Goal: Information Seeking & Learning: Learn about a topic

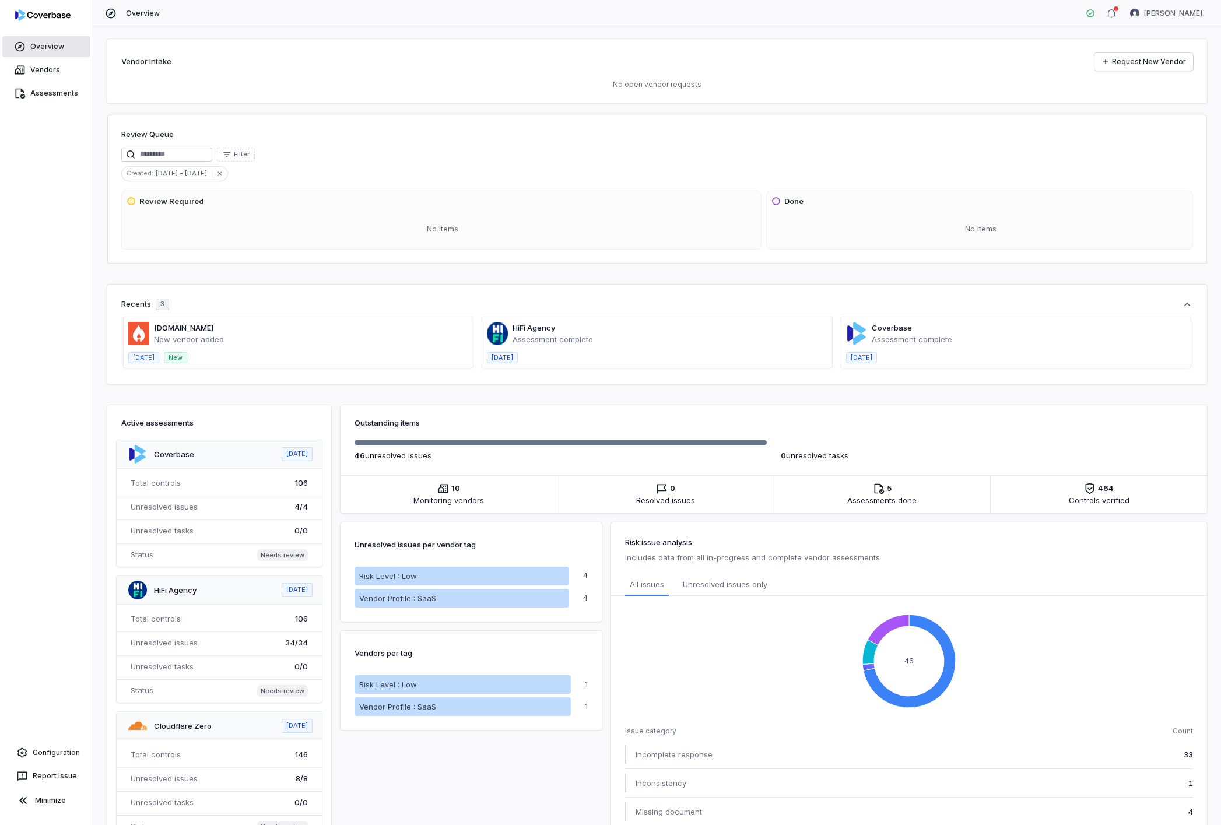
click at [43, 48] on link "Overview" at bounding box center [46, 46] width 88 height 21
click at [34, 69] on link "Vendors" at bounding box center [46, 69] width 88 height 21
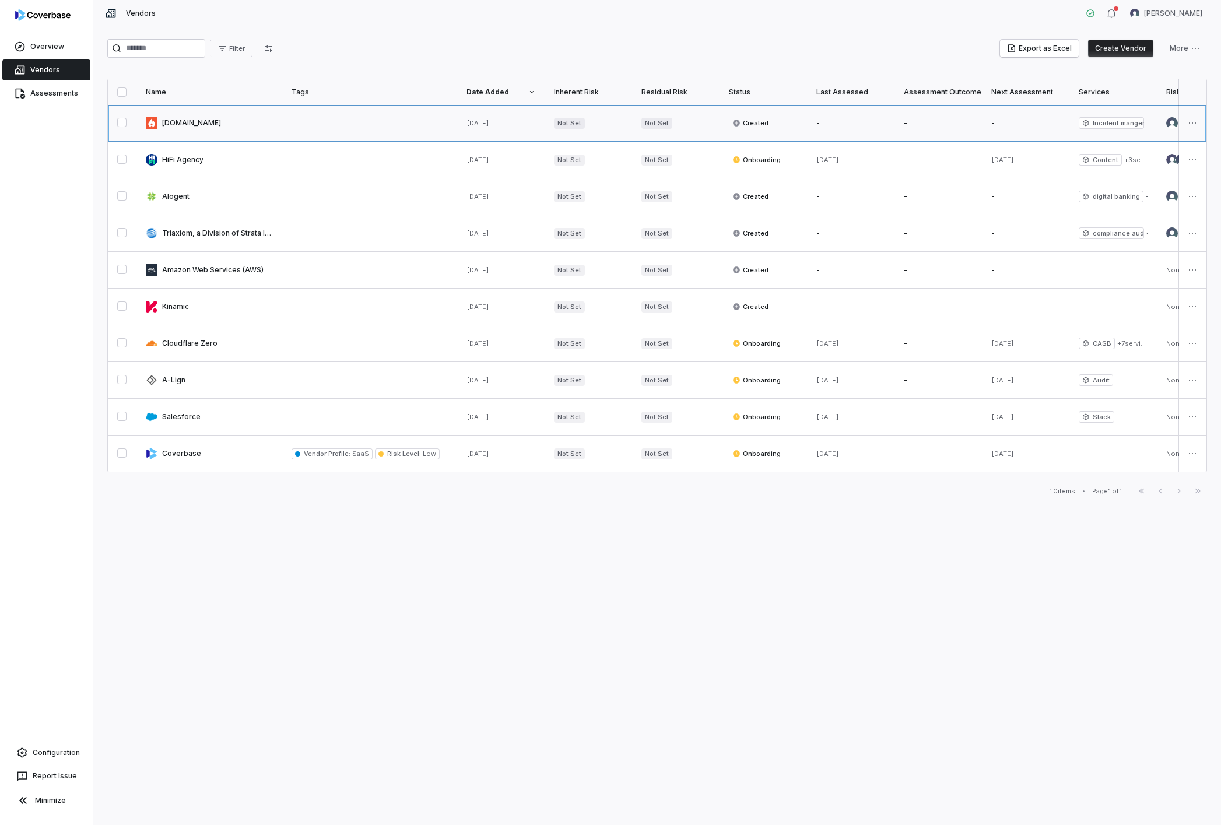
click at [184, 123] on link at bounding box center [209, 123] width 146 height 36
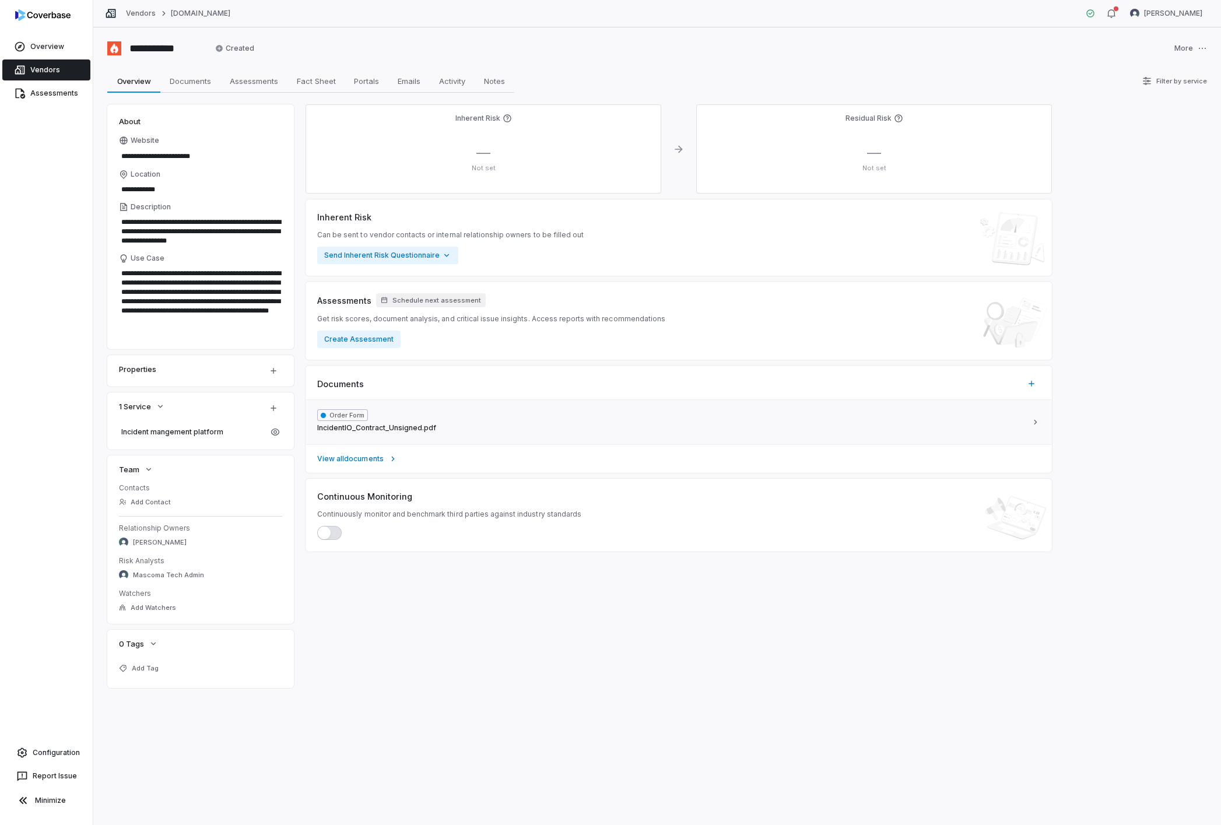
click at [396, 429] on span "IncidentIO_Contract_Unsigned.pdf" at bounding box center [376, 427] width 119 height 9
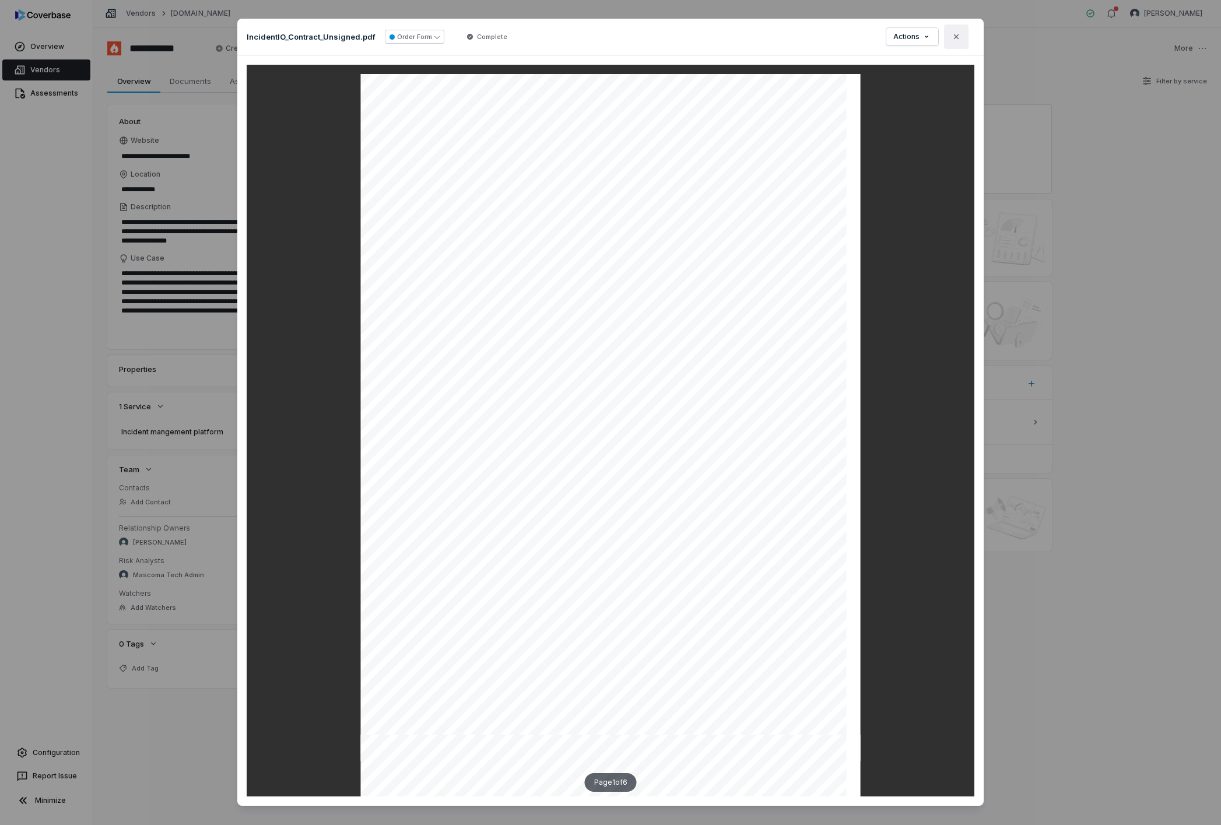
click at [961, 37] on button "Close" at bounding box center [956, 36] width 24 height 24
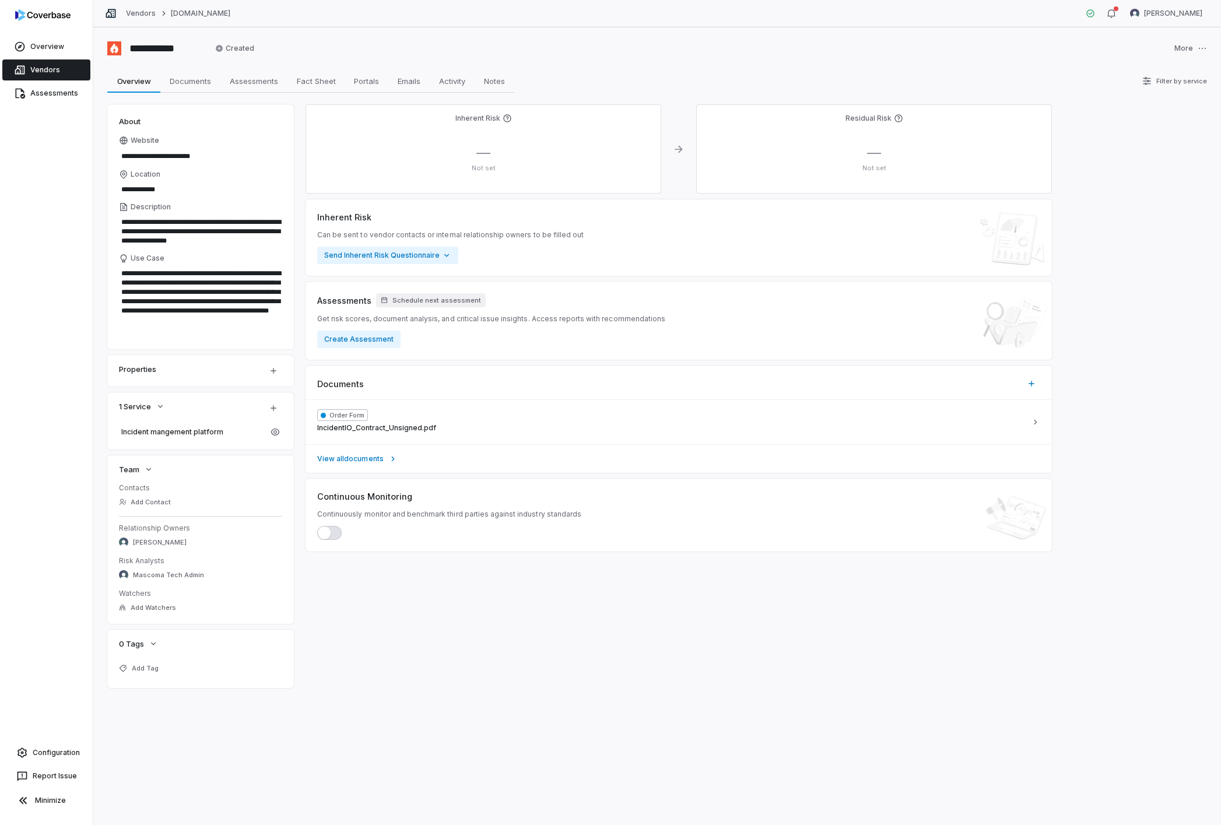
click at [46, 69] on link "Vendors" at bounding box center [46, 69] width 88 height 21
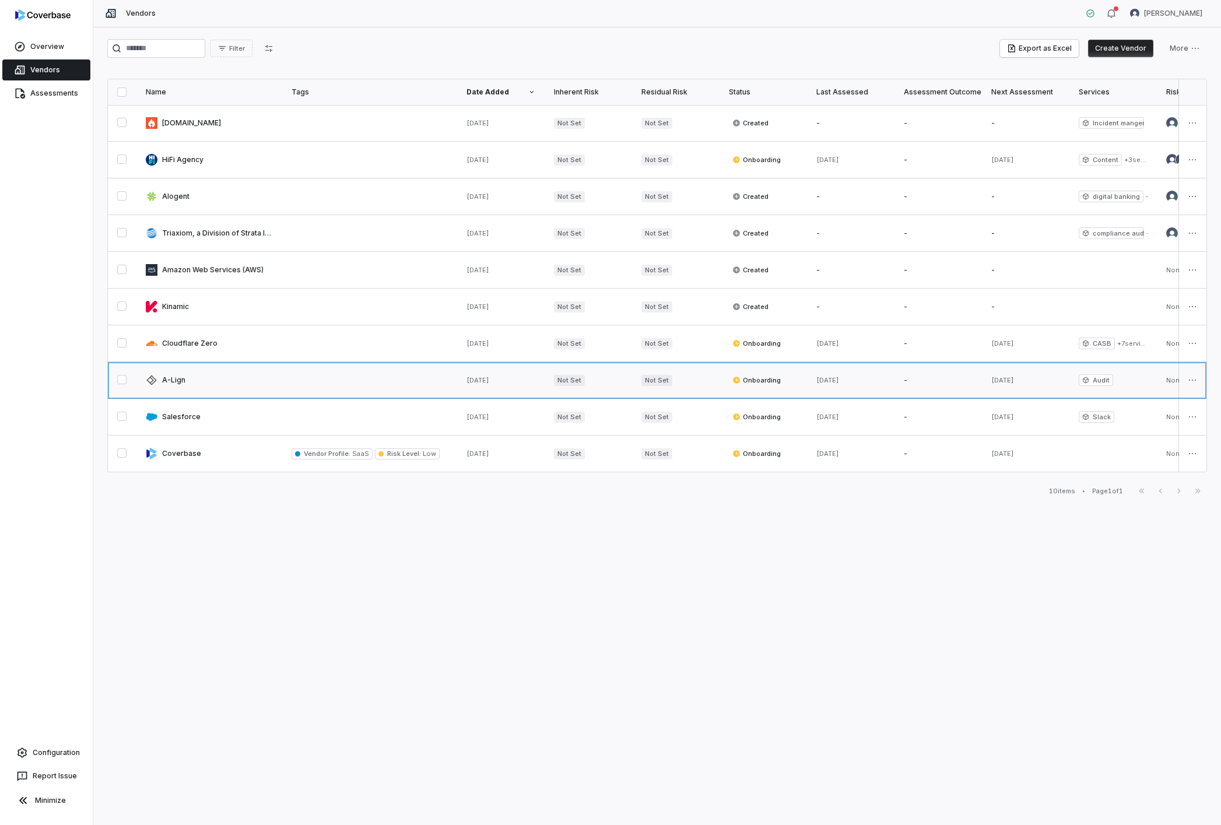
click at [180, 384] on link at bounding box center [209, 380] width 146 height 36
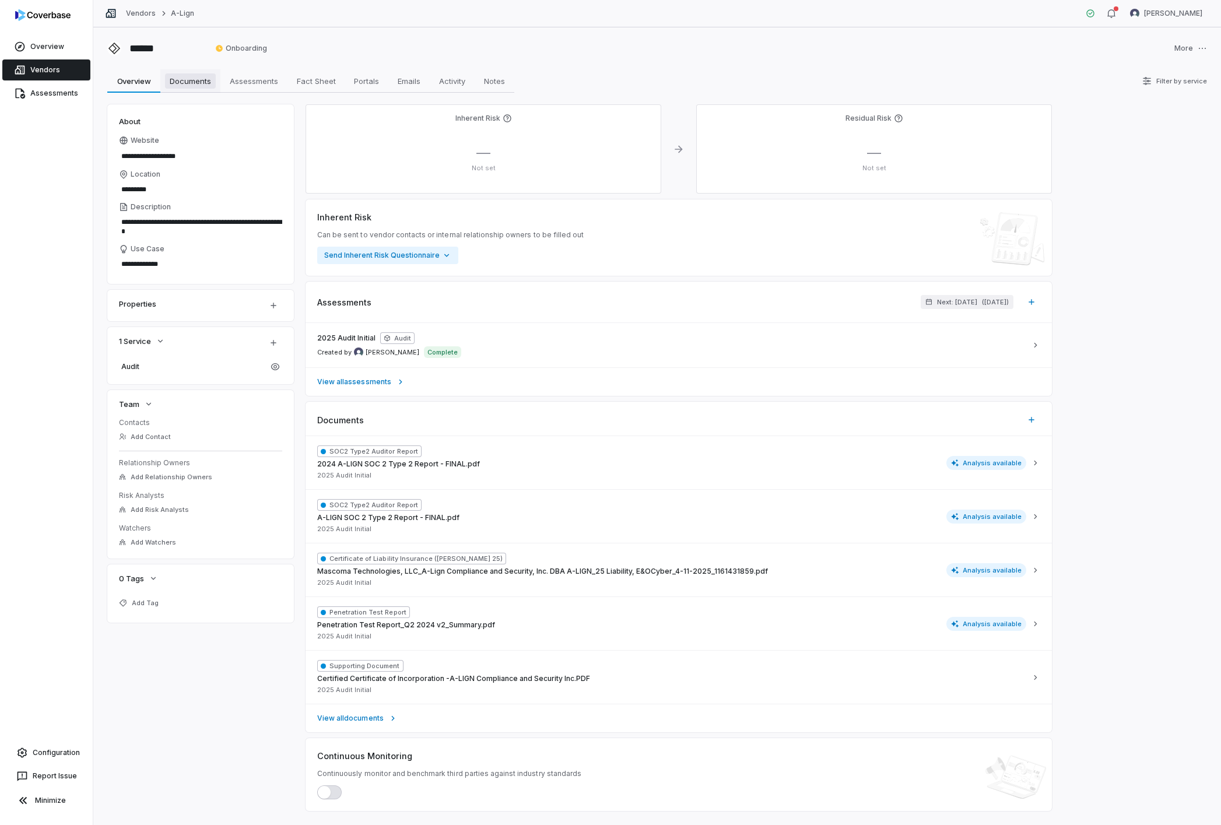
click at [181, 87] on span "Documents" at bounding box center [190, 80] width 51 height 15
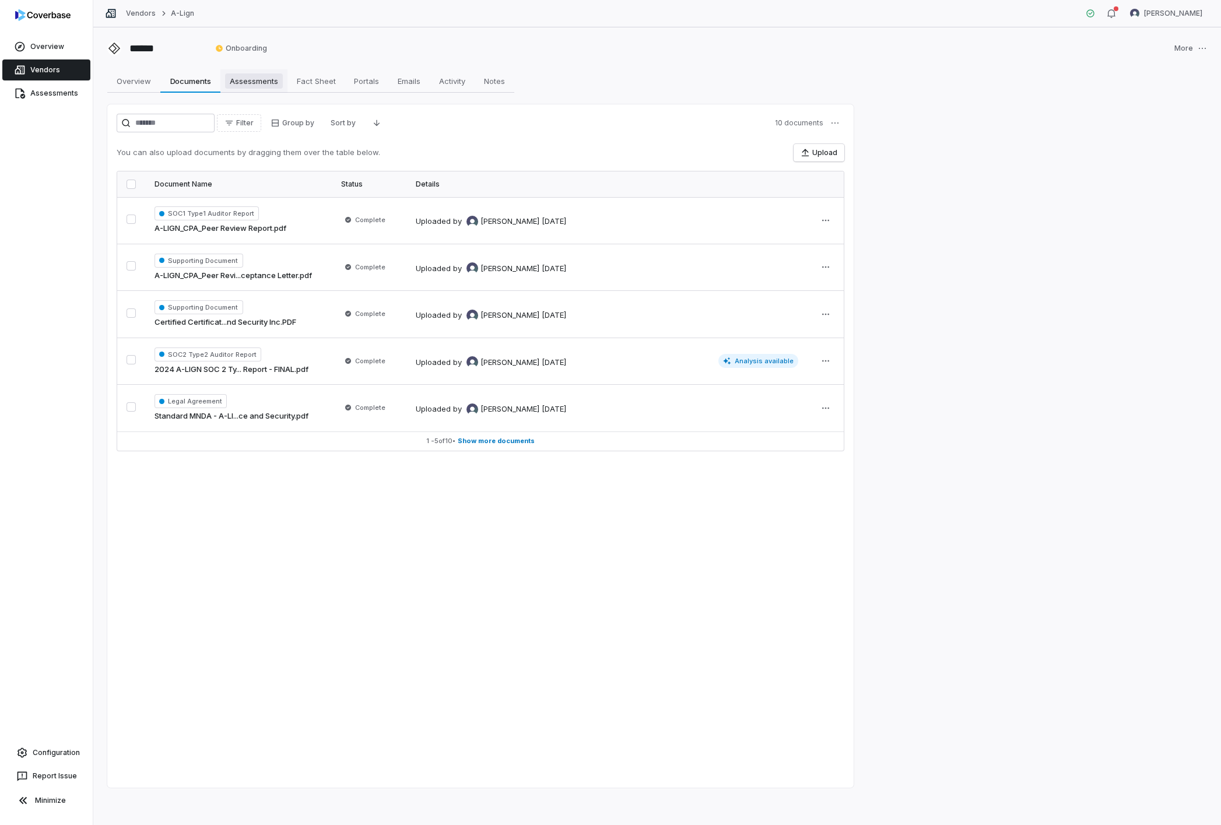
click at [254, 89] on link "Assessments Assessments" at bounding box center [253, 80] width 67 height 23
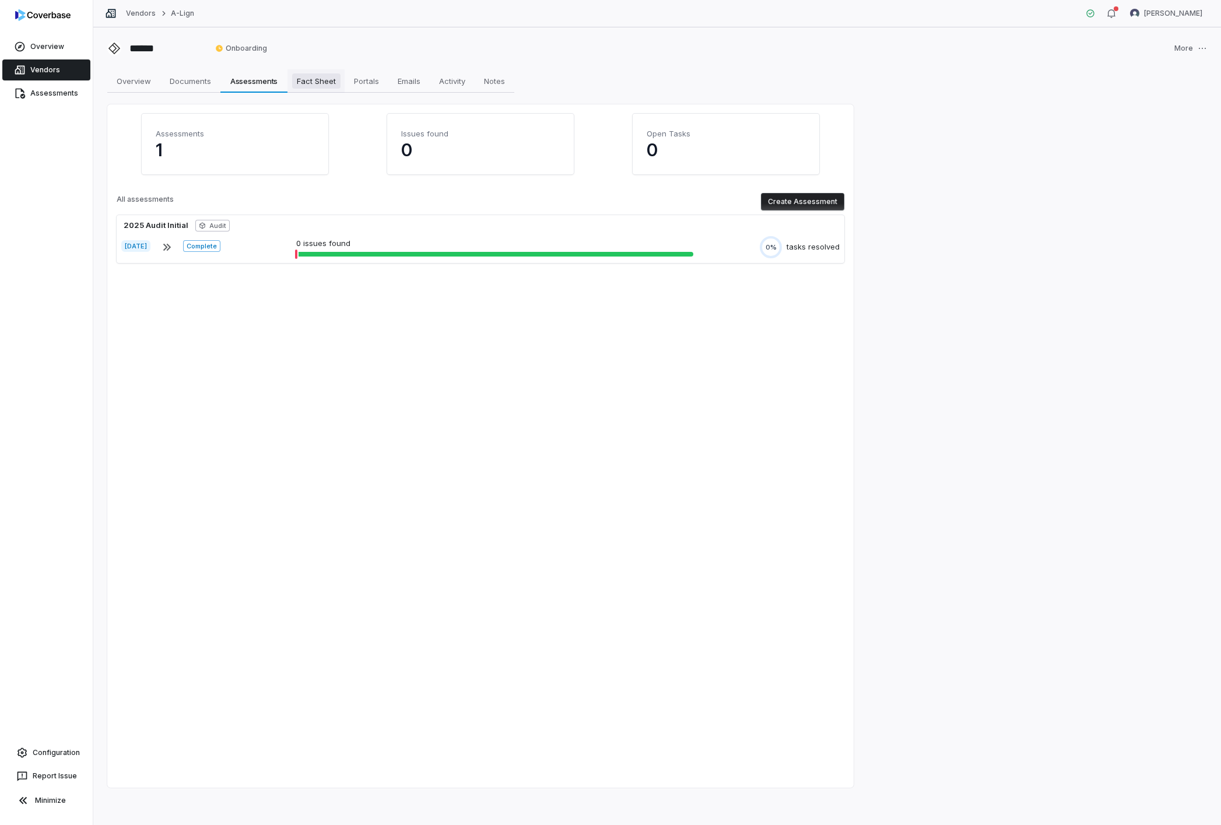
click at [304, 78] on span "Fact Sheet" at bounding box center [316, 80] width 48 height 15
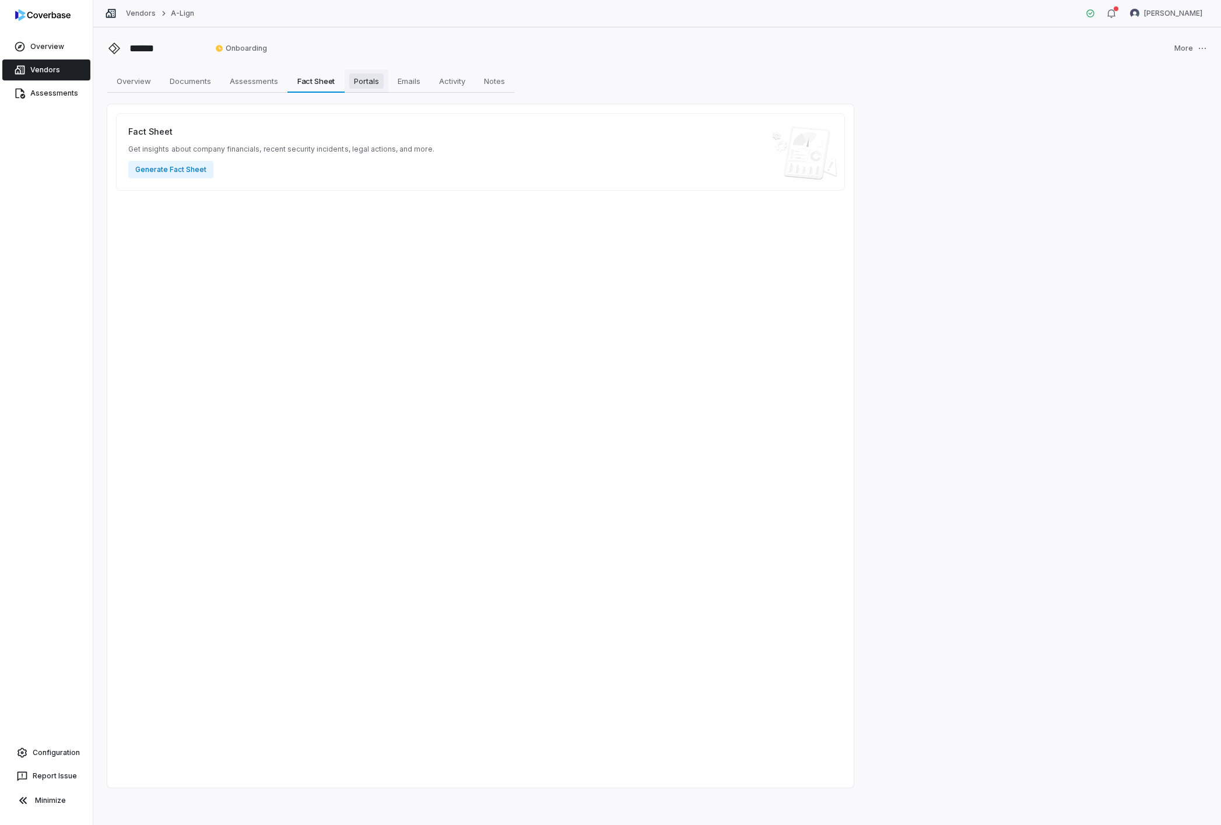
click at [376, 76] on span "Portals" at bounding box center [366, 80] width 34 height 15
click at [427, 82] on link "Emails Emails" at bounding box center [408, 80] width 41 height 23
click at [455, 82] on span "Activity" at bounding box center [452, 80] width 36 height 15
click at [495, 82] on span "Notes" at bounding box center [494, 80] width 30 height 15
click at [141, 81] on span "Overview" at bounding box center [134, 80] width 44 height 15
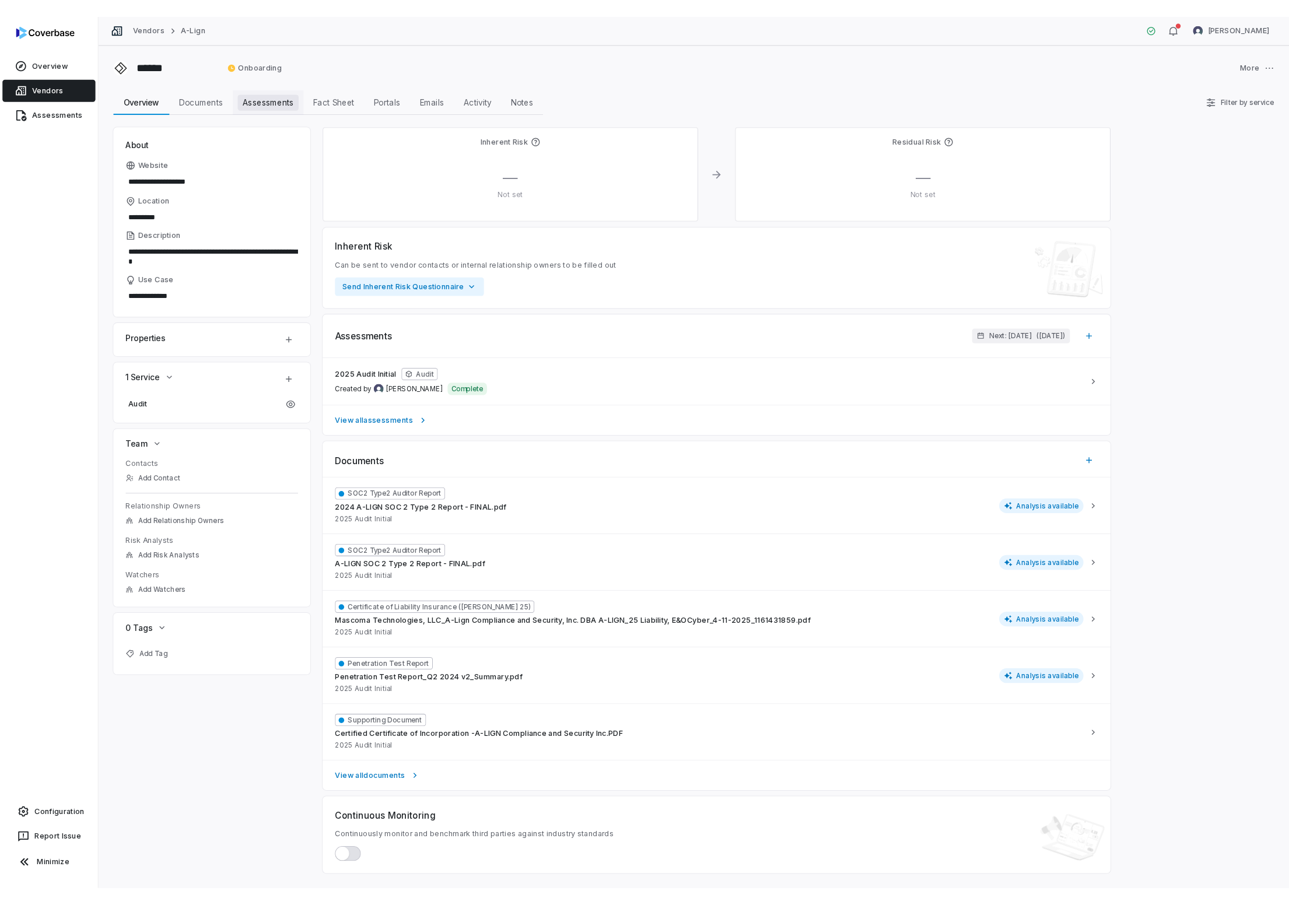
scroll to position [1, 0]
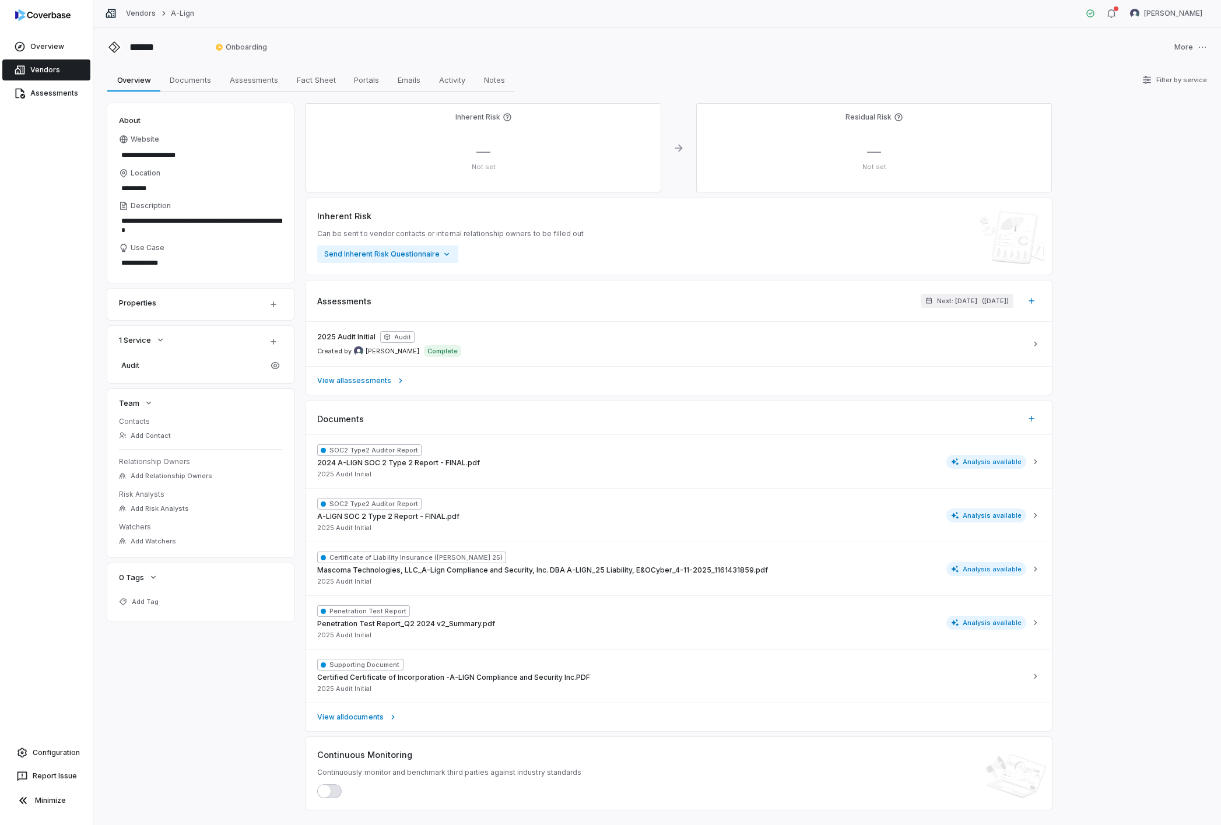
click at [46, 70] on link "Vendors" at bounding box center [46, 69] width 88 height 21
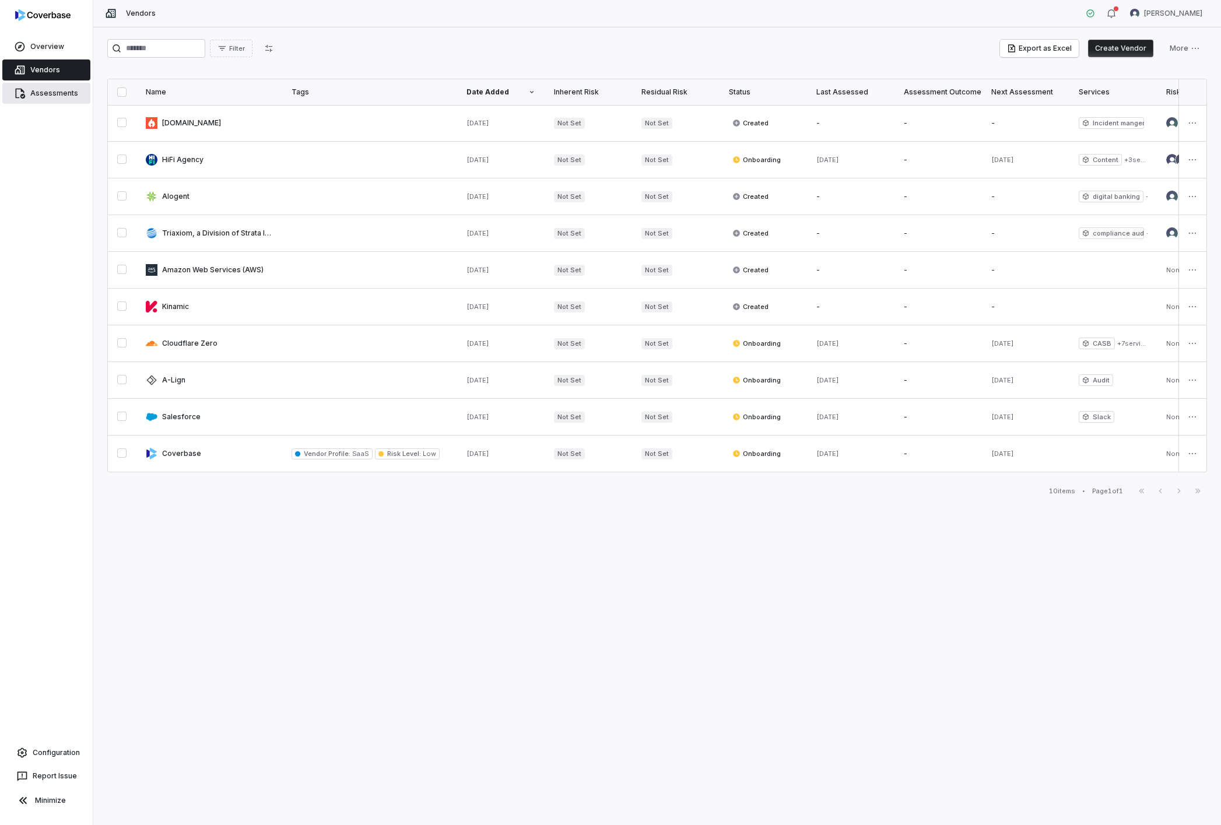
click at [38, 93] on link "Assessments" at bounding box center [46, 93] width 88 height 21
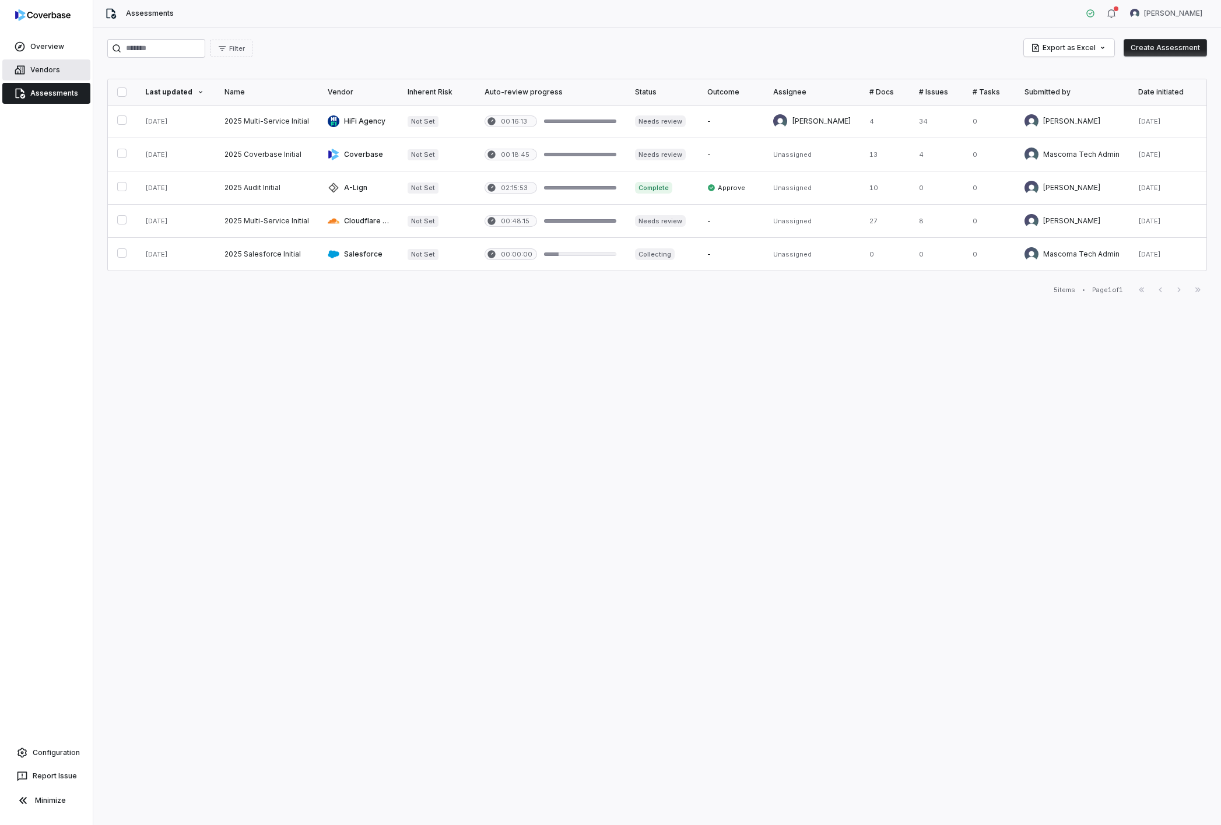
click at [43, 72] on link "Vendors" at bounding box center [46, 69] width 88 height 21
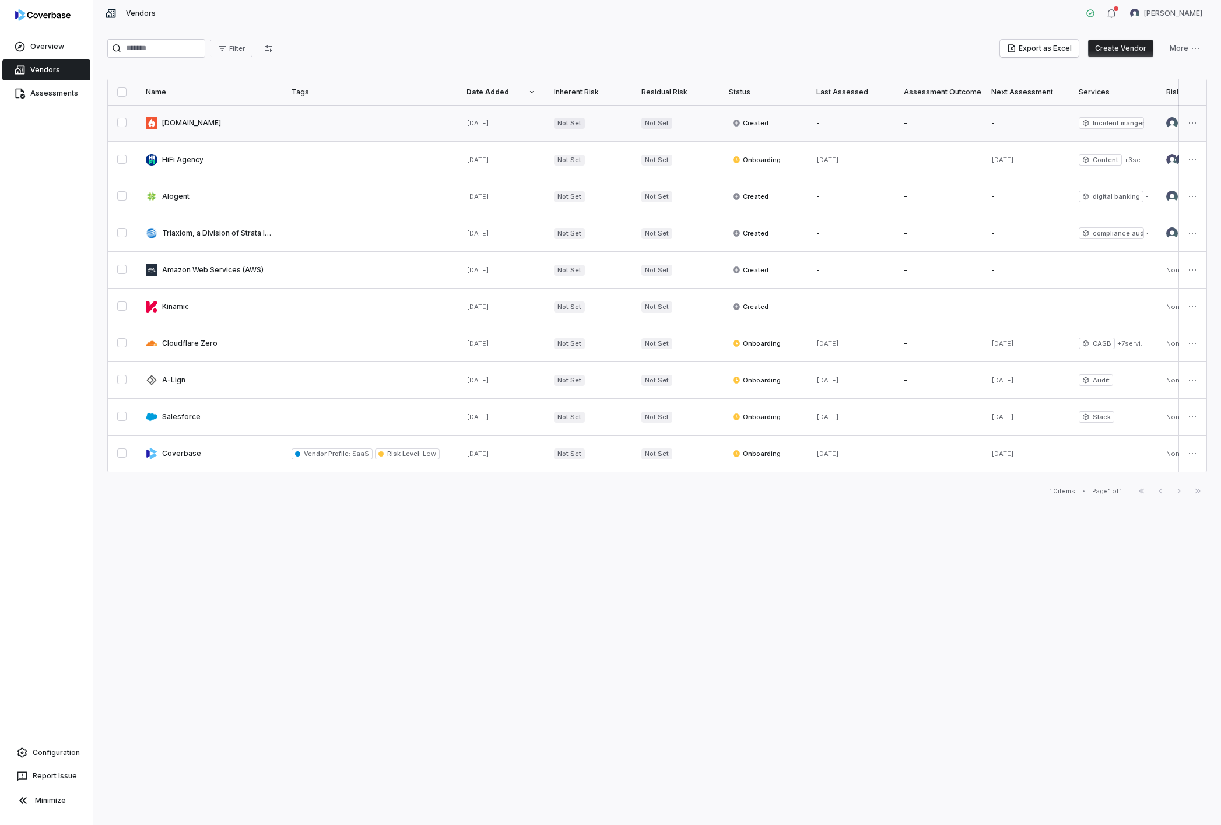
click at [185, 126] on link at bounding box center [209, 123] width 146 height 36
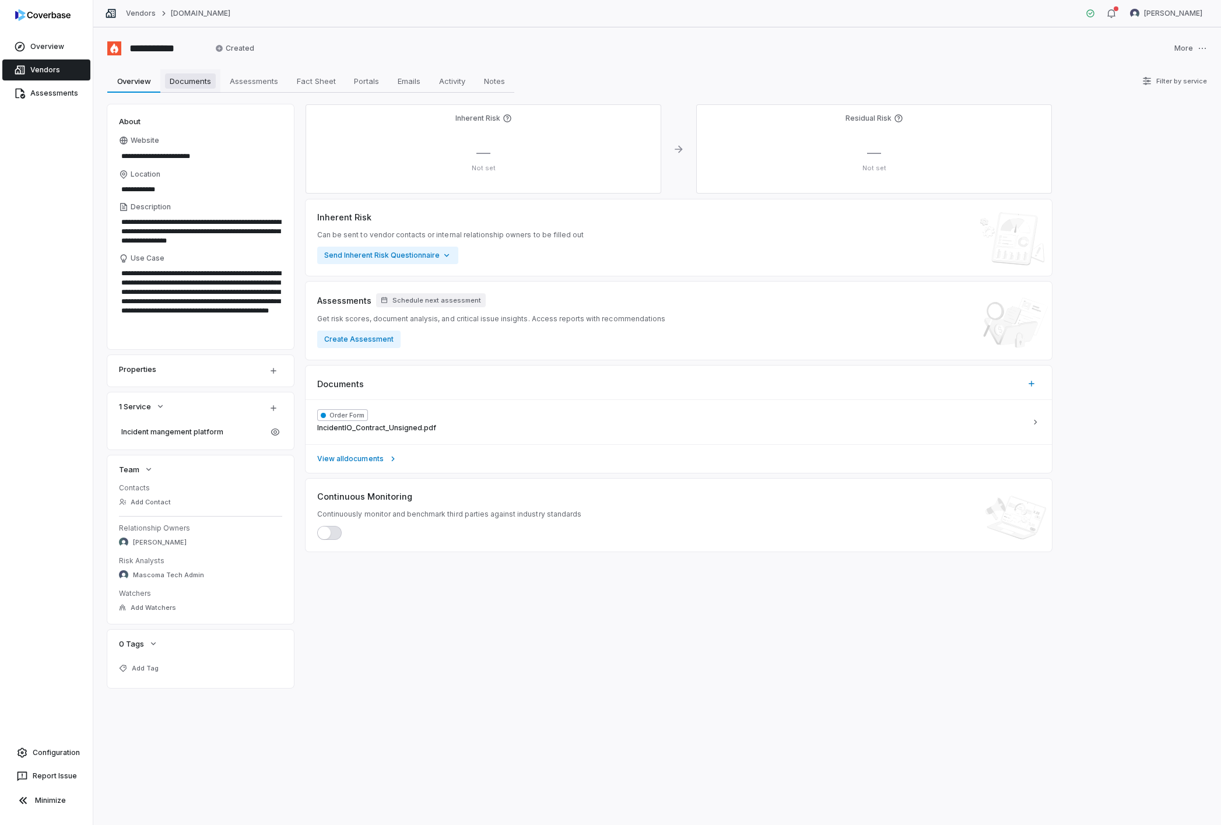
click at [176, 87] on span "Documents" at bounding box center [190, 80] width 51 height 15
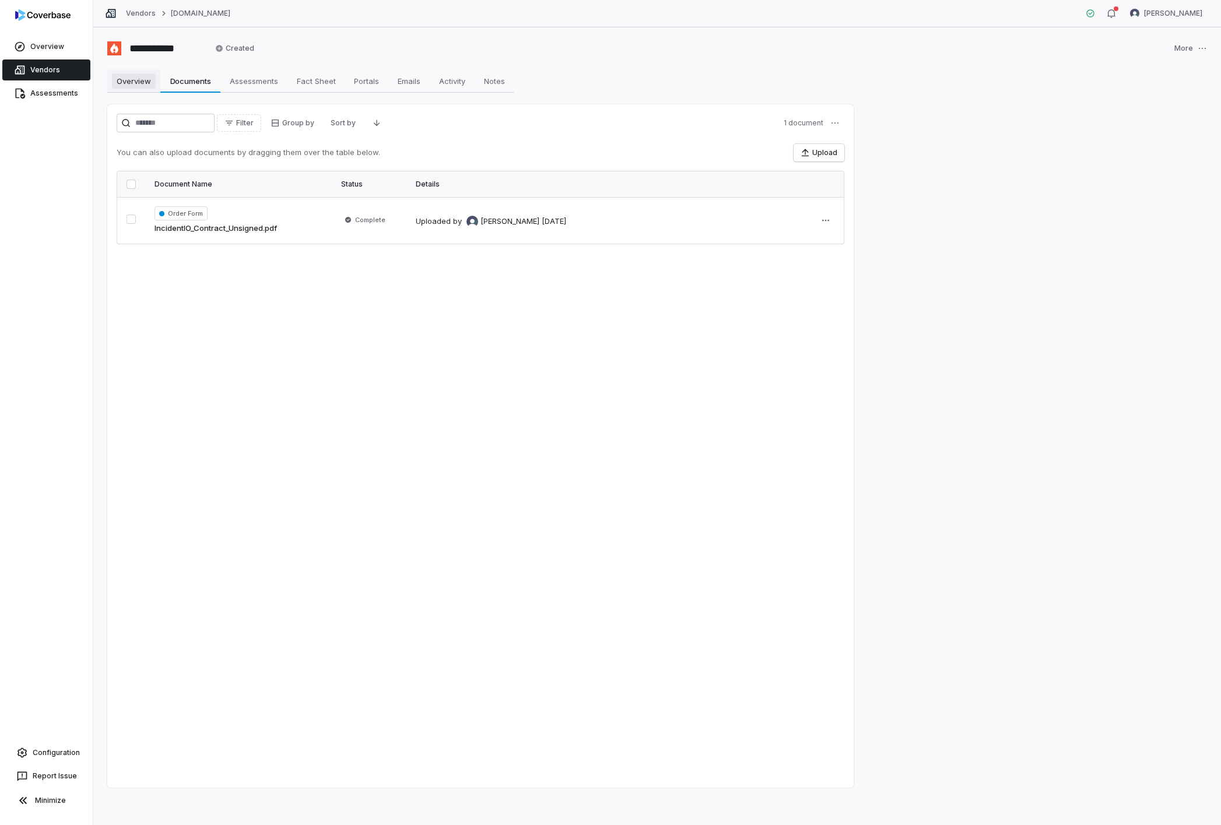
click at [140, 77] on span "Overview" at bounding box center [134, 80] width 44 height 15
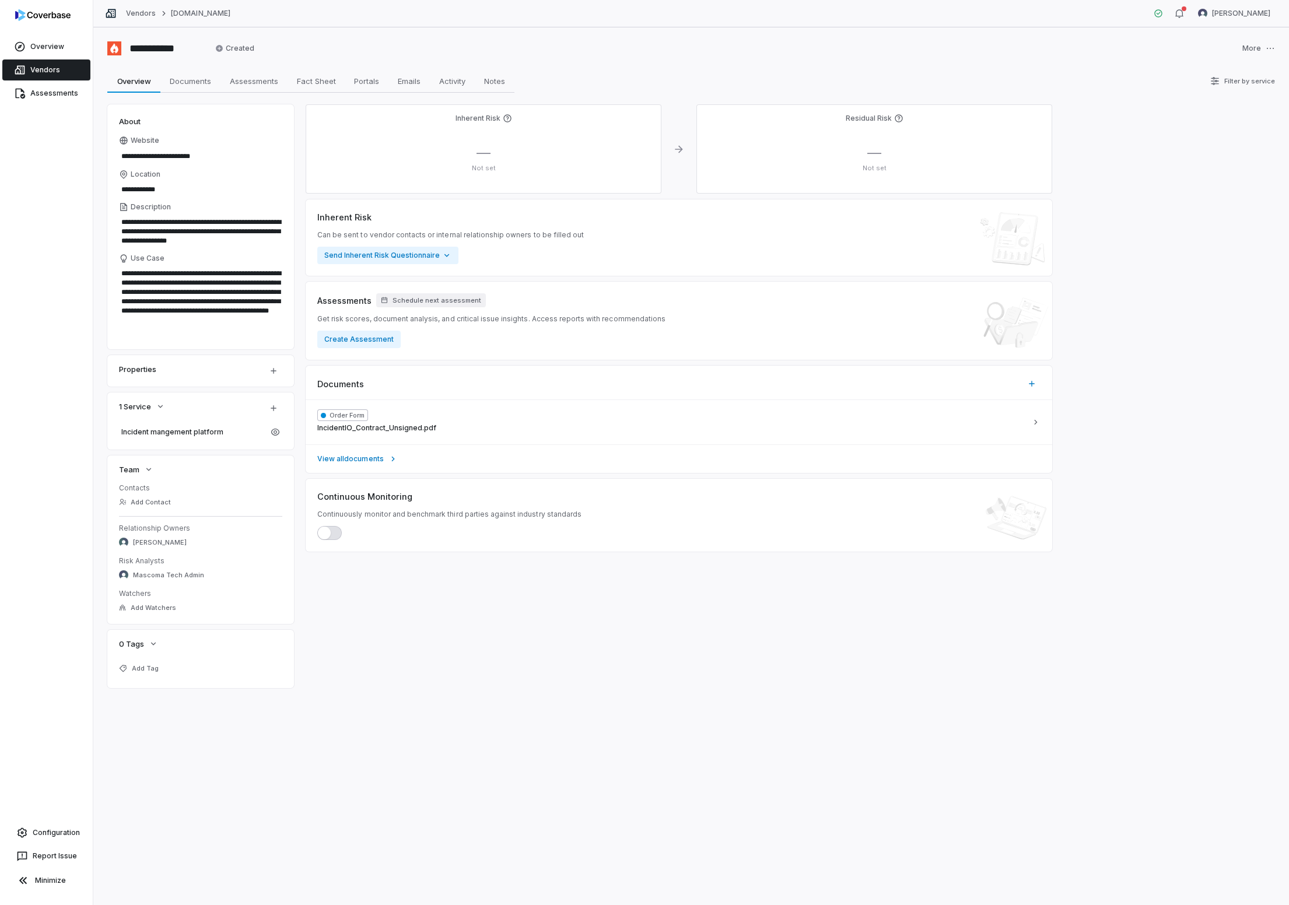
click at [46, 57] on div "Overview" at bounding box center [46, 46] width 93 height 23
click at [45, 65] on link "Vendors" at bounding box center [46, 69] width 88 height 21
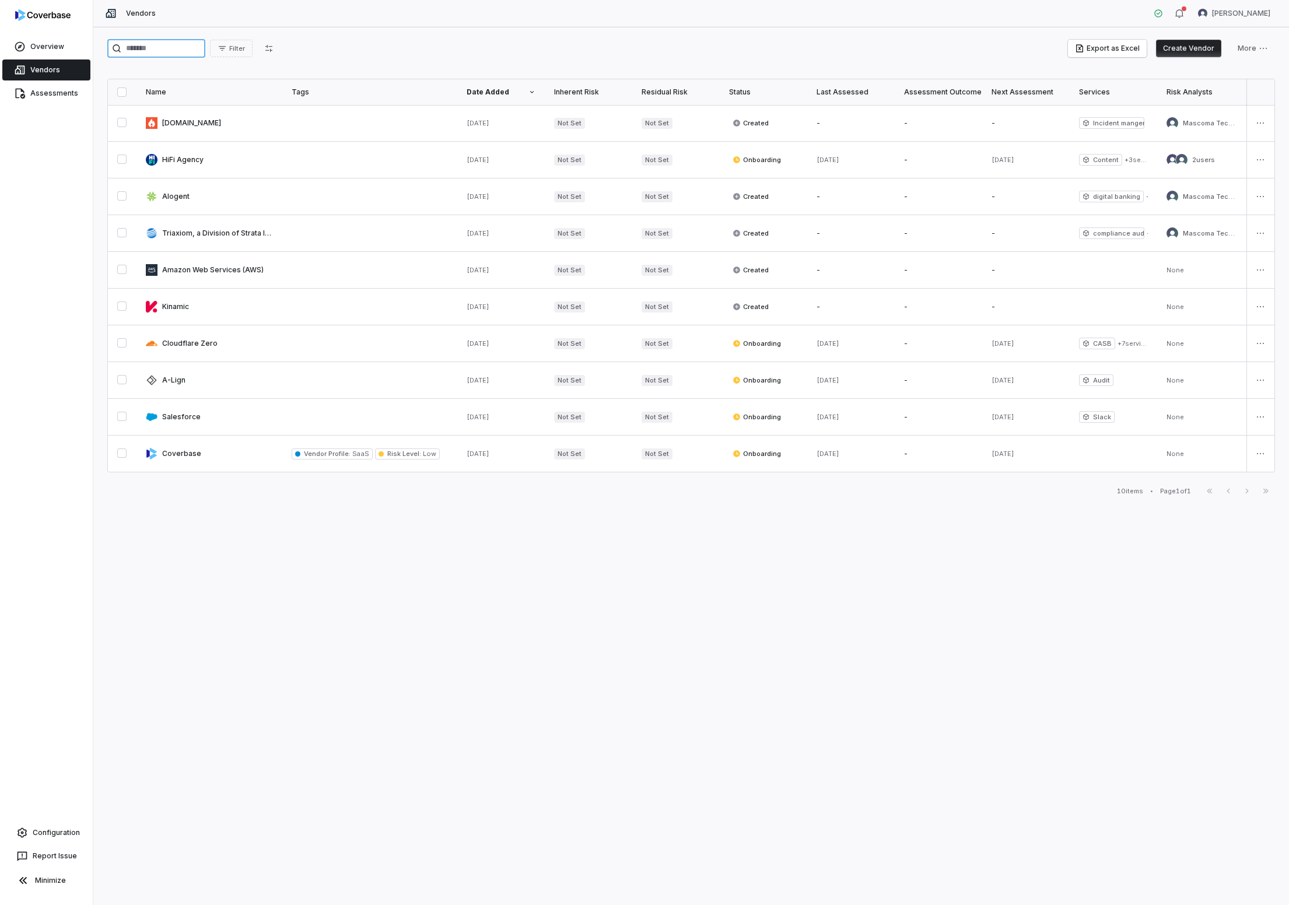
click at [193, 53] on input "search" at bounding box center [156, 48] width 98 height 19
click at [184, 127] on link at bounding box center [209, 123] width 146 height 36
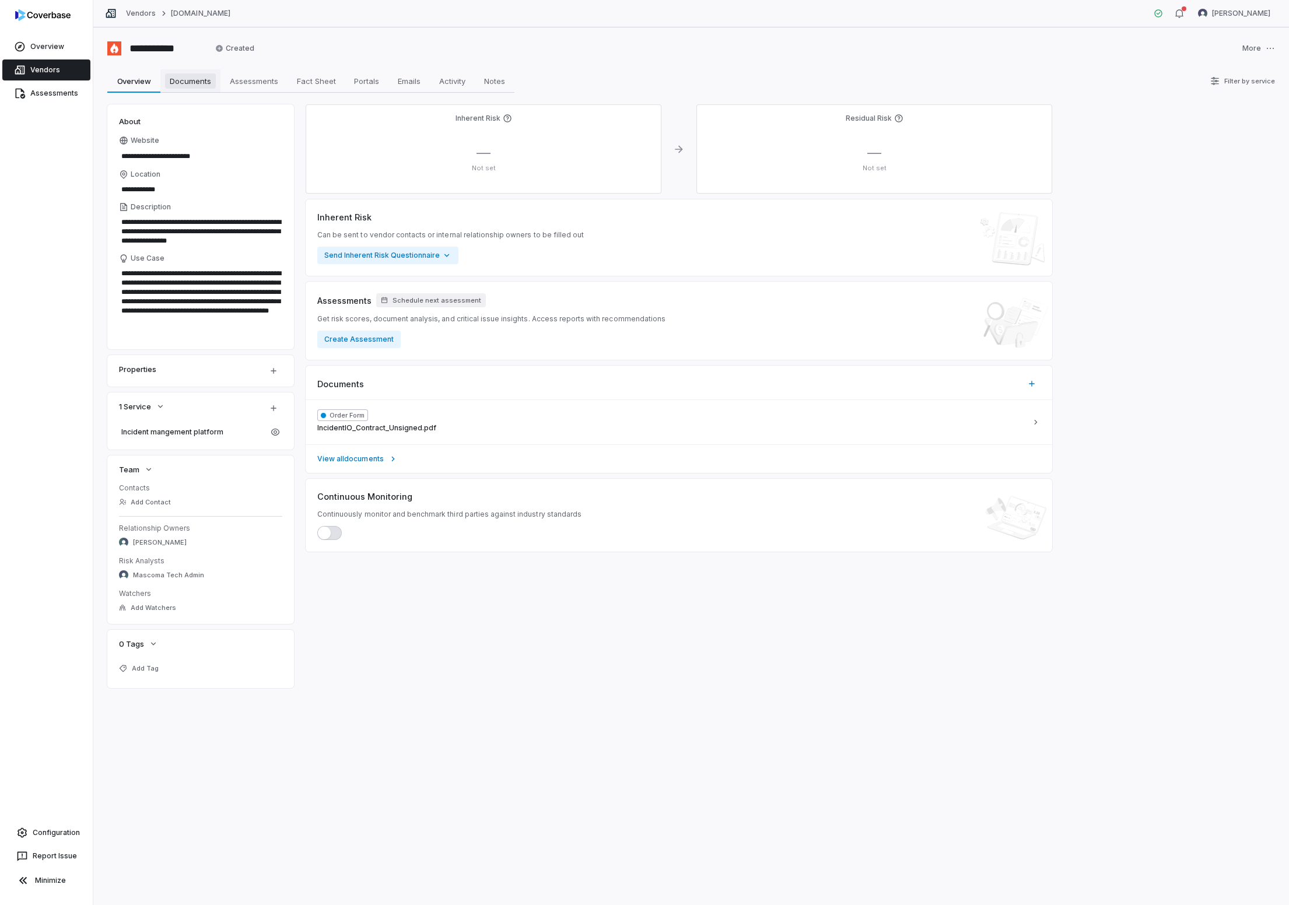
click at [192, 85] on span "Documents" at bounding box center [190, 80] width 51 height 15
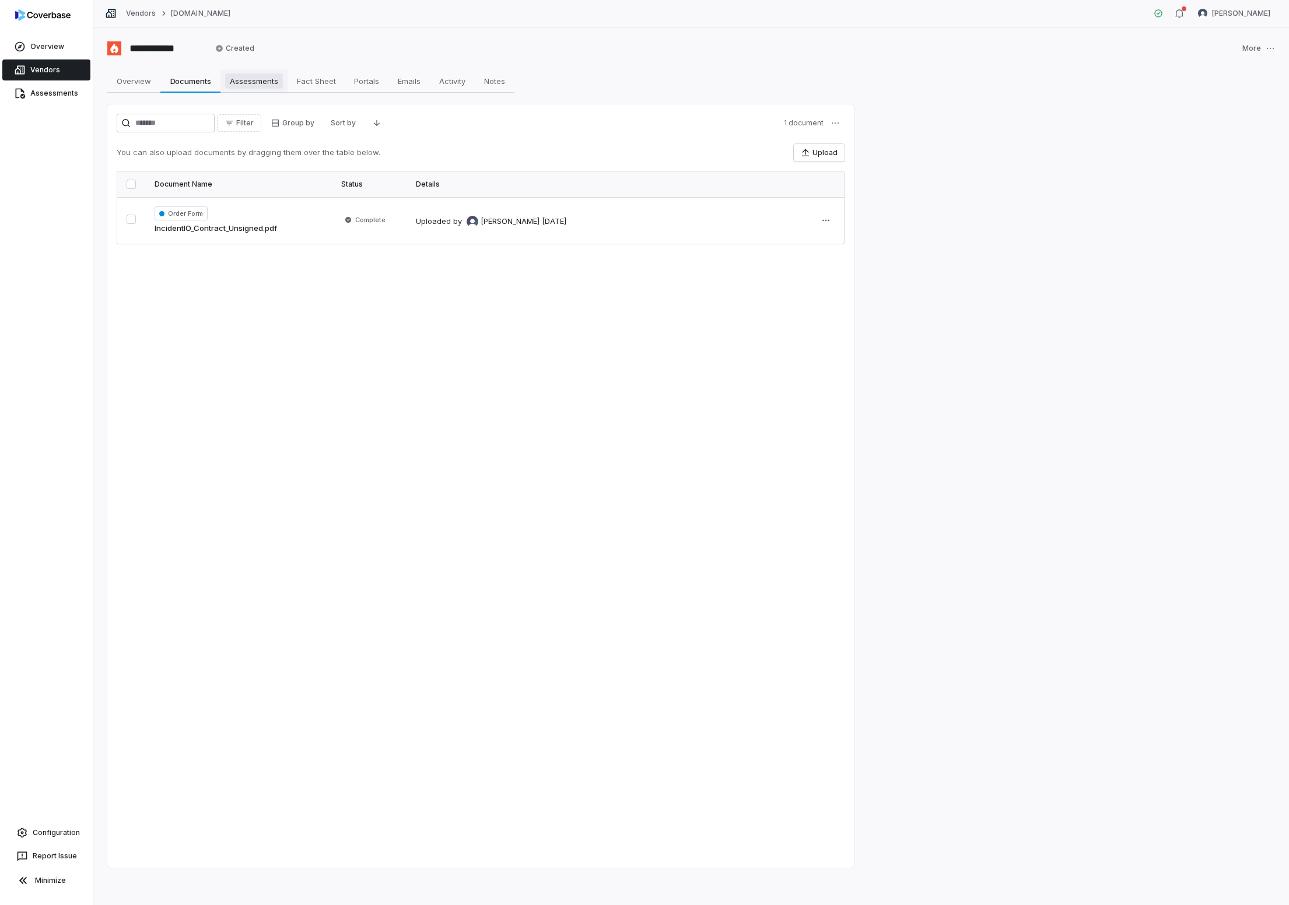
click at [248, 78] on span "Assessments" at bounding box center [254, 80] width 58 height 15
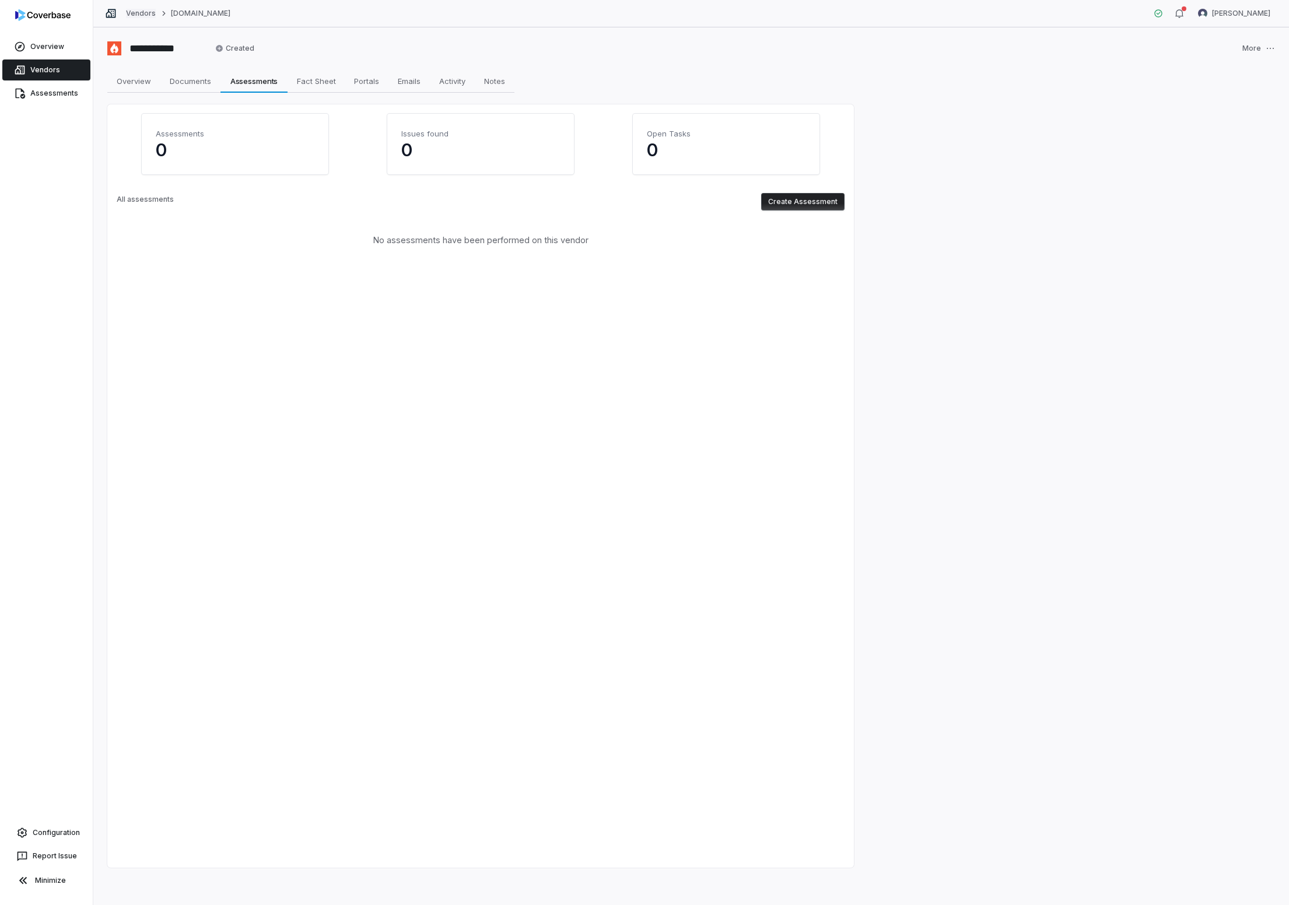
click at [141, 11] on link "Vendors" at bounding box center [141, 13] width 30 height 9
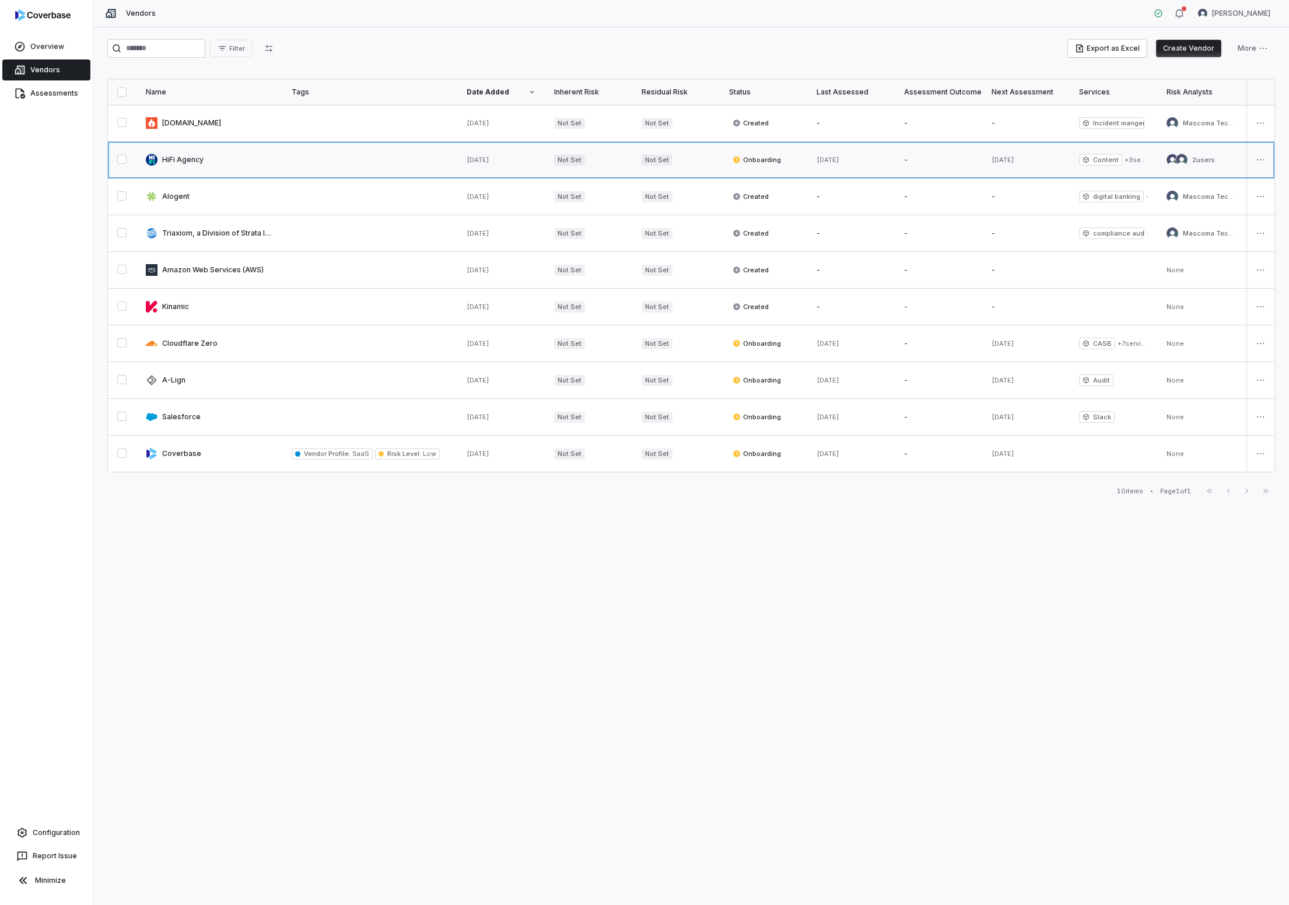
click at [187, 161] on link at bounding box center [209, 160] width 146 height 36
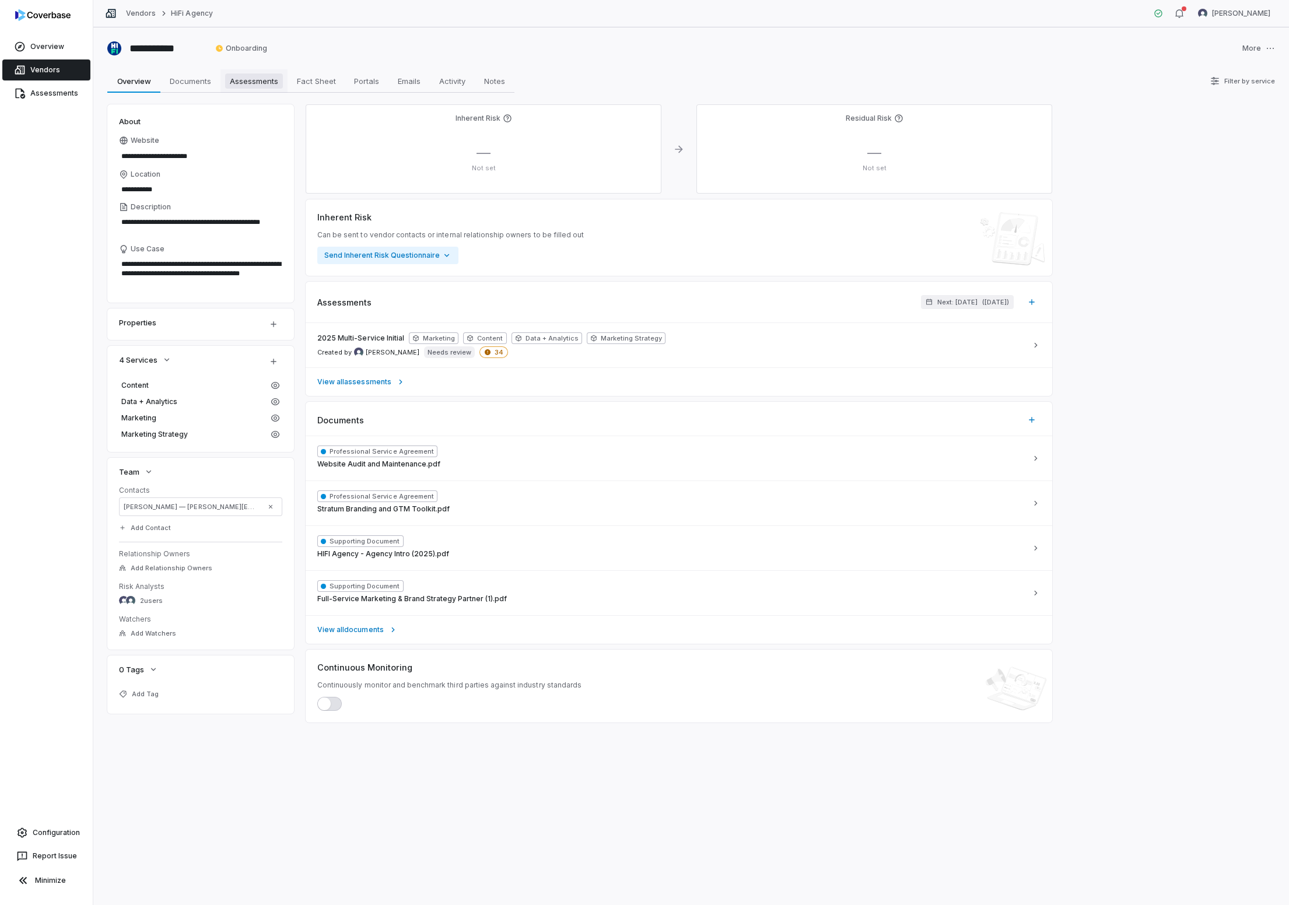
click at [258, 84] on span "Assessments" at bounding box center [254, 80] width 58 height 15
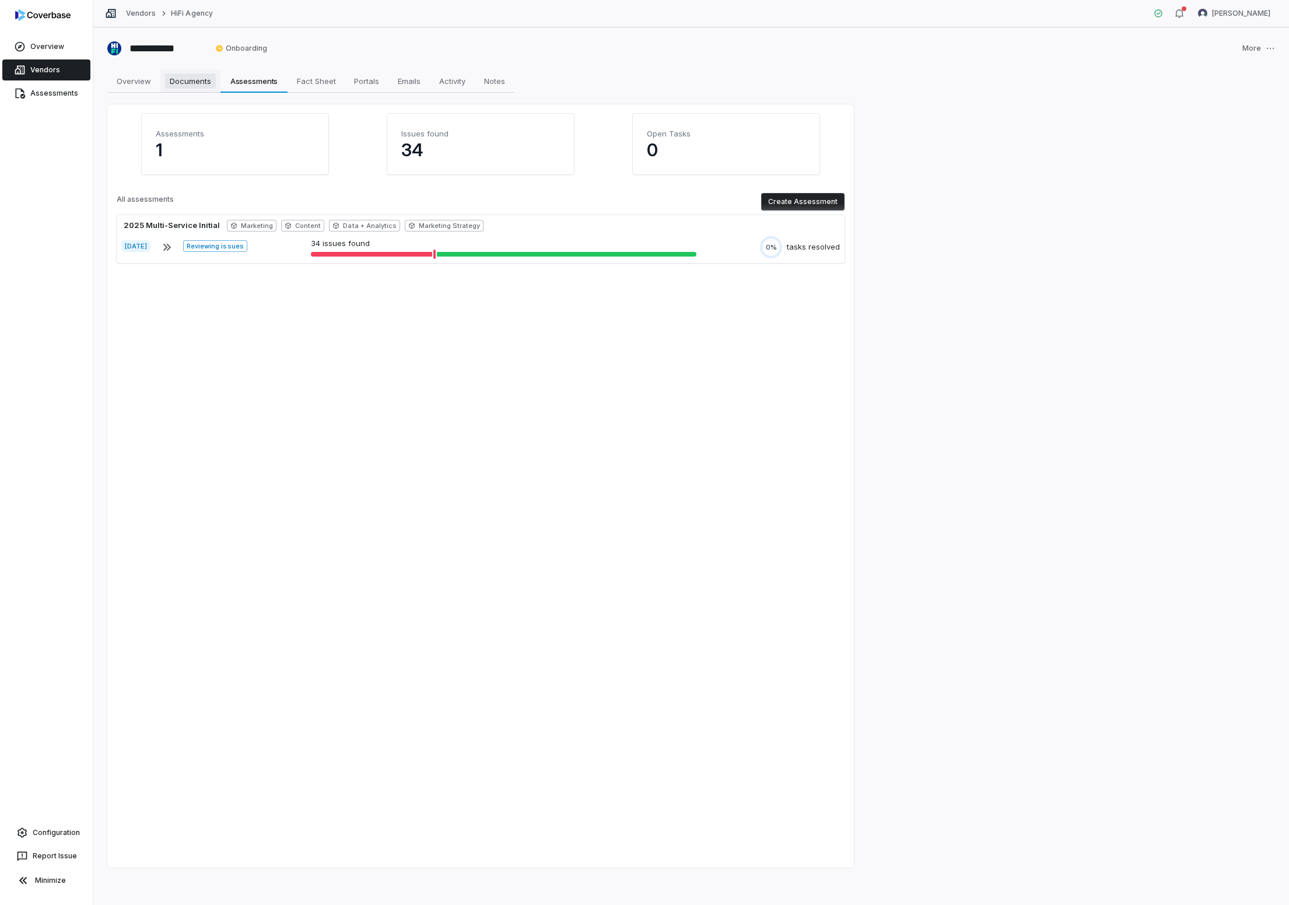
click at [192, 88] on span "Documents" at bounding box center [190, 80] width 51 height 15
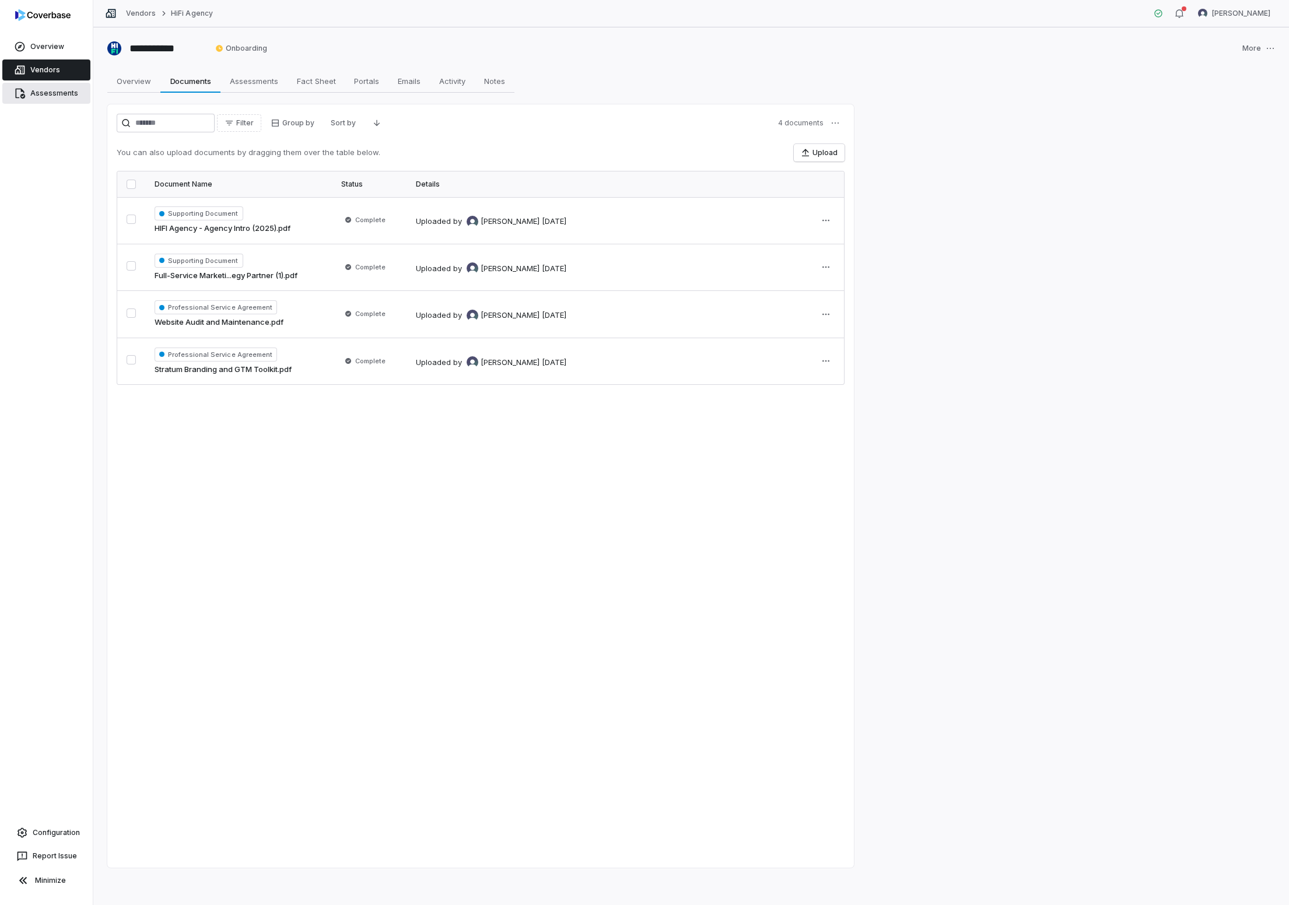
click at [59, 94] on link "Assessments" at bounding box center [46, 93] width 88 height 21
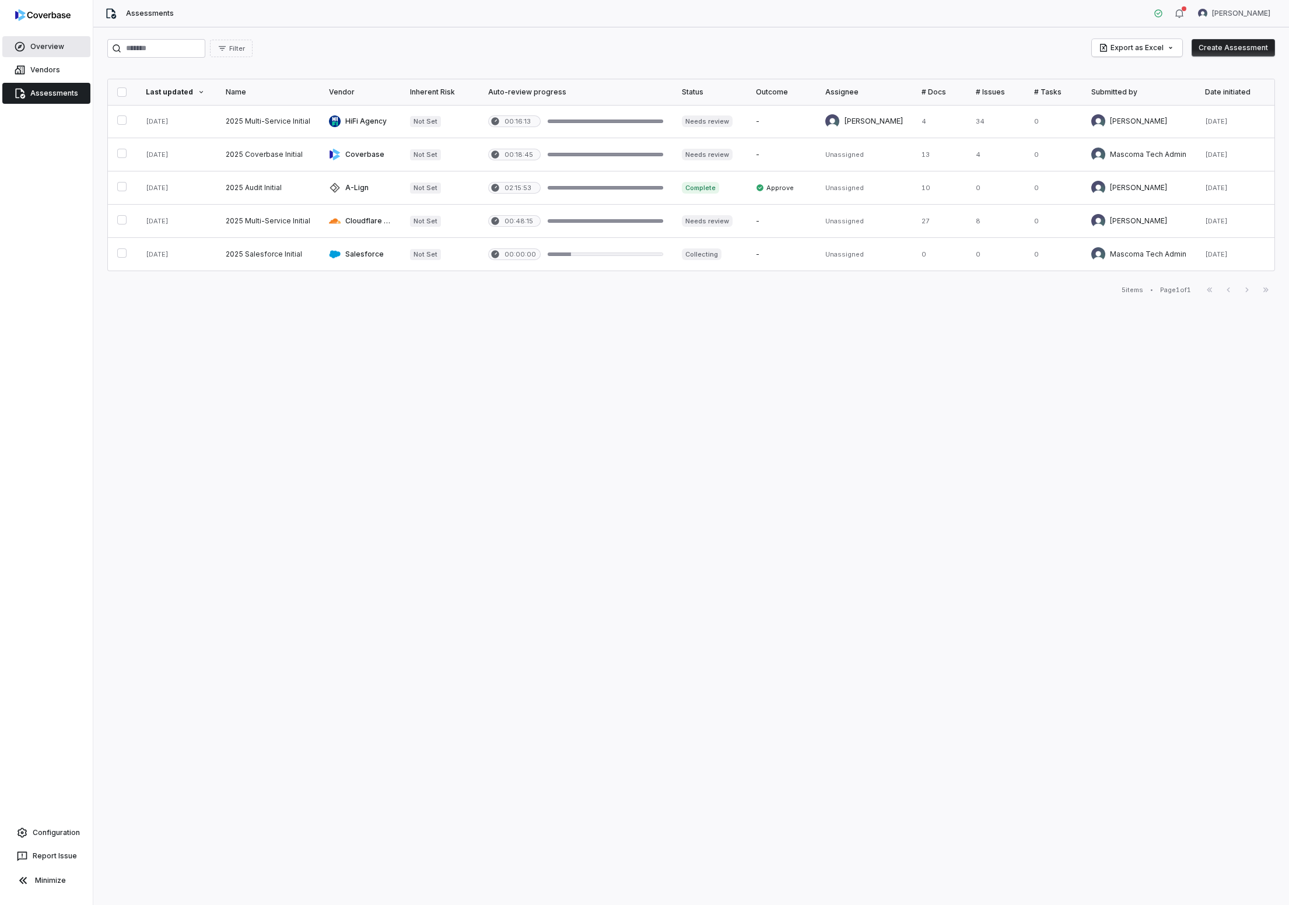
click at [34, 50] on link "Overview" at bounding box center [46, 46] width 88 height 21
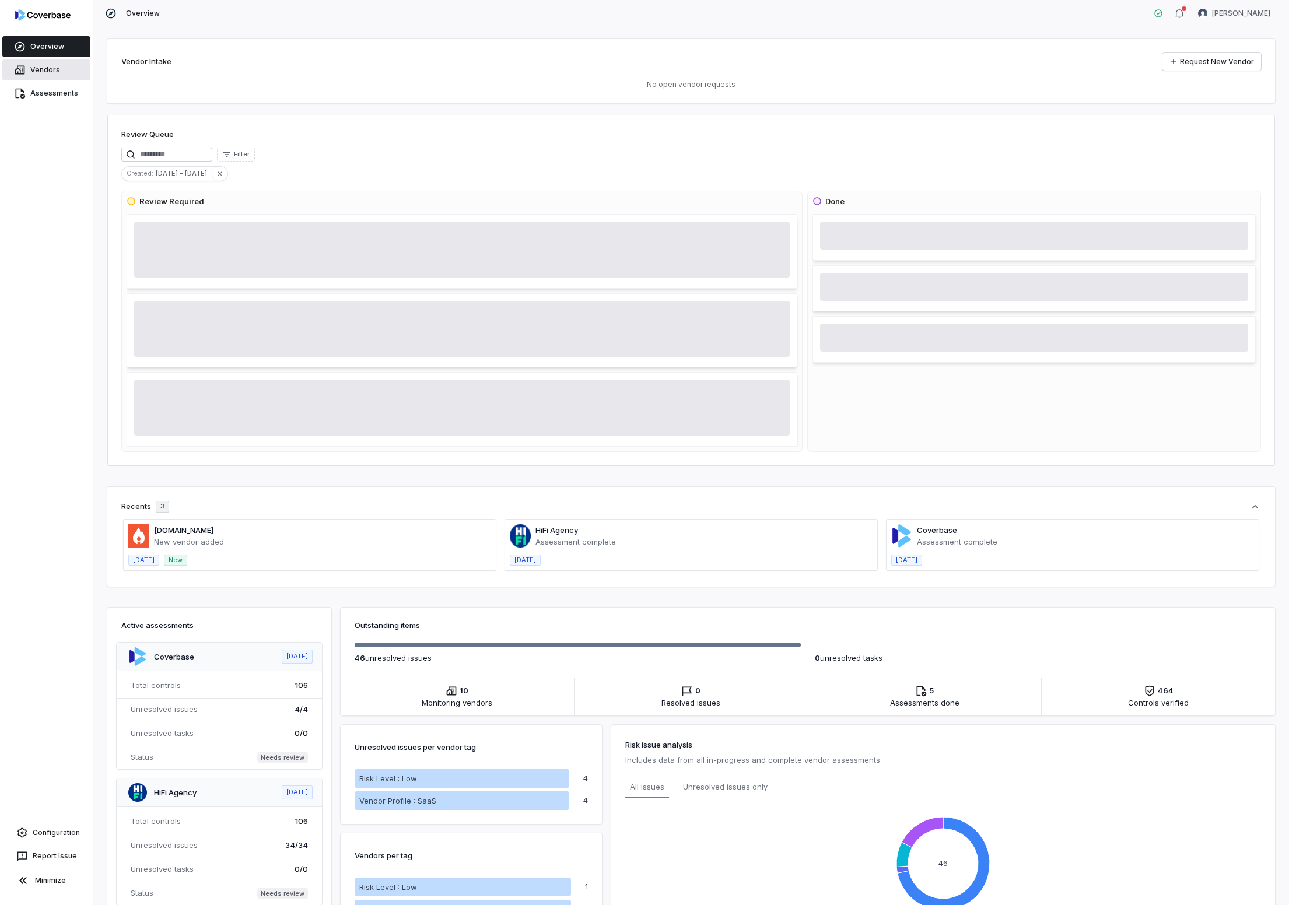
click at [44, 65] on link "Vendors" at bounding box center [46, 69] width 88 height 21
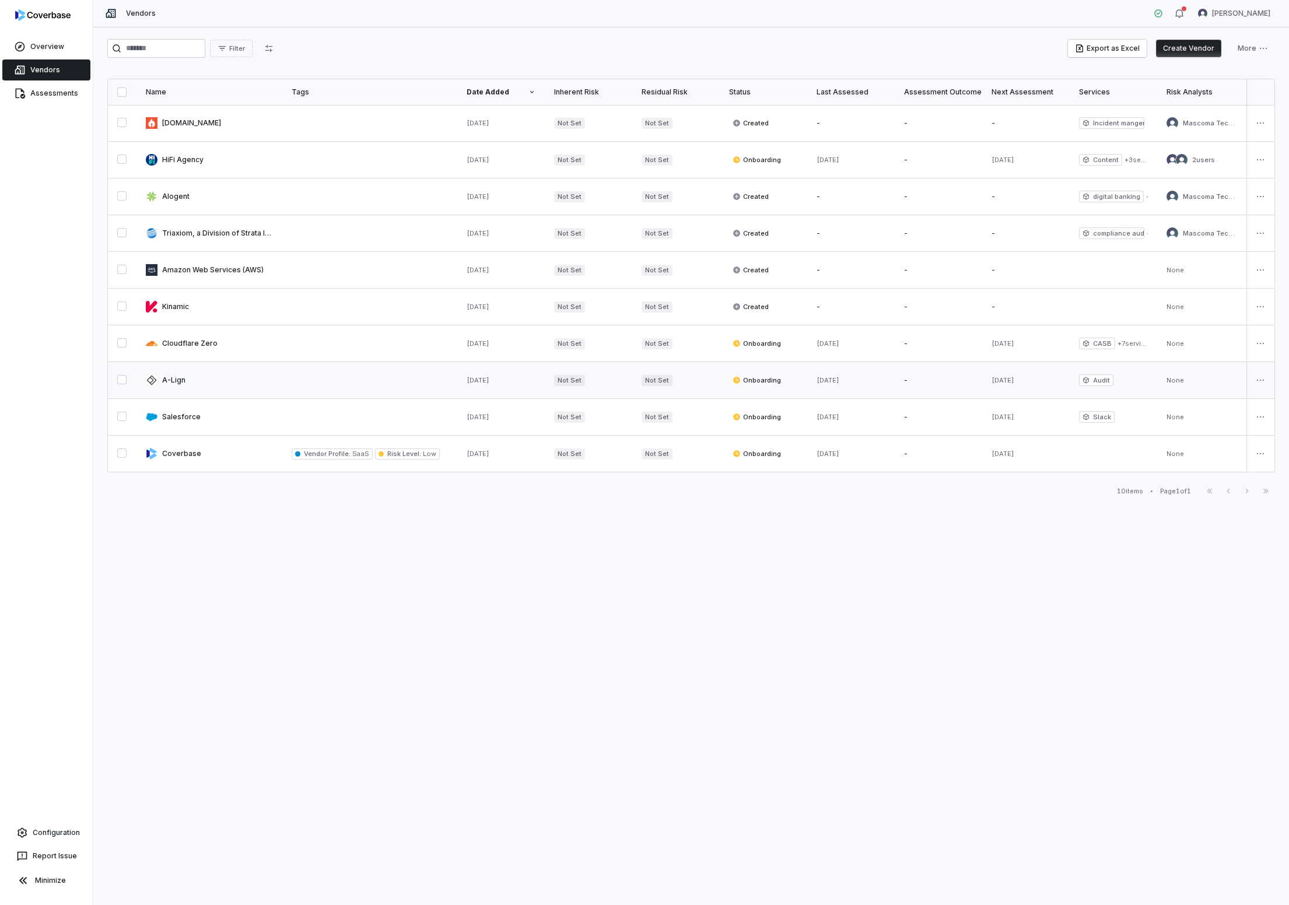
click at [180, 382] on link at bounding box center [209, 380] width 146 height 36
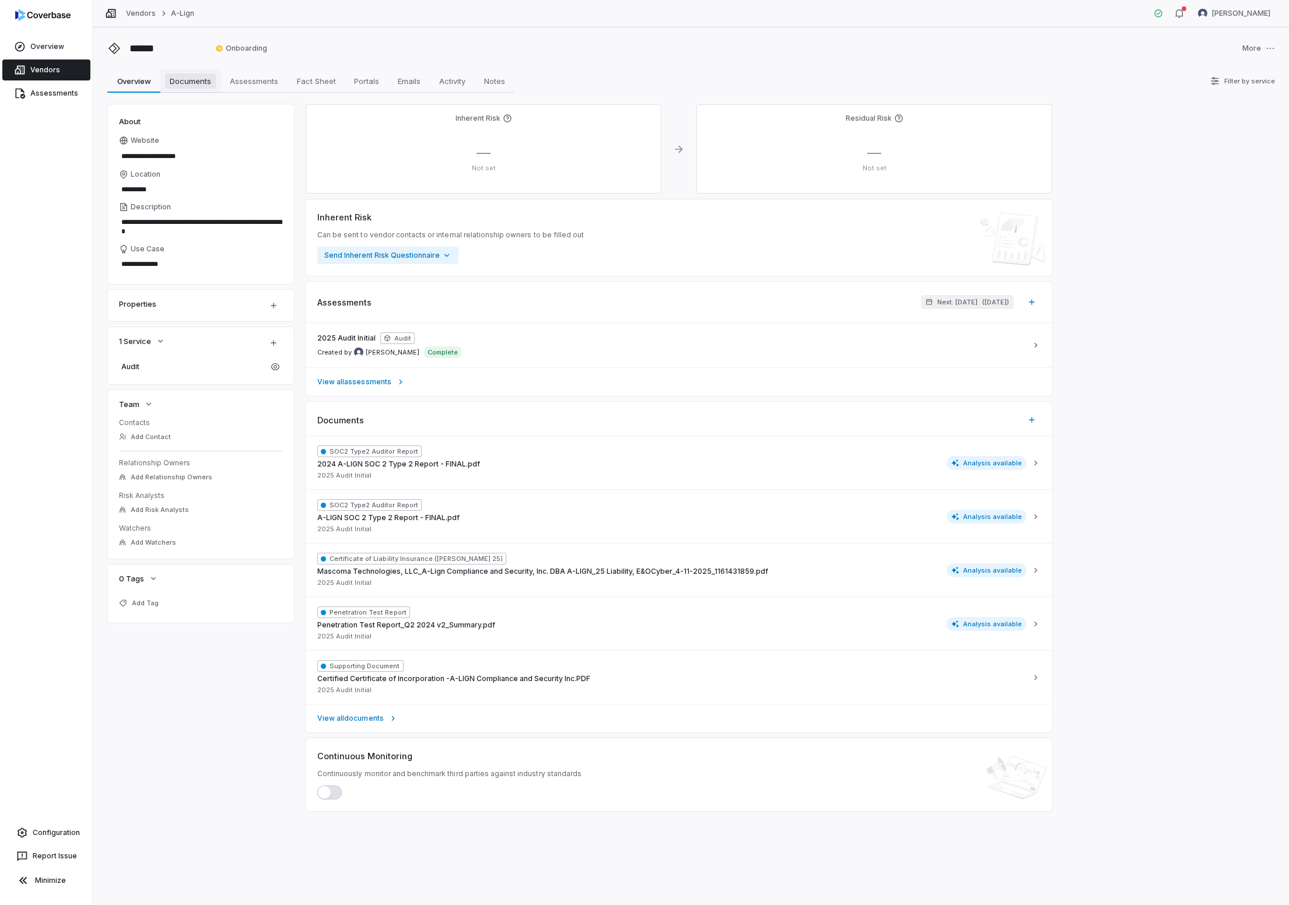
click at [190, 83] on span "Documents" at bounding box center [190, 80] width 51 height 15
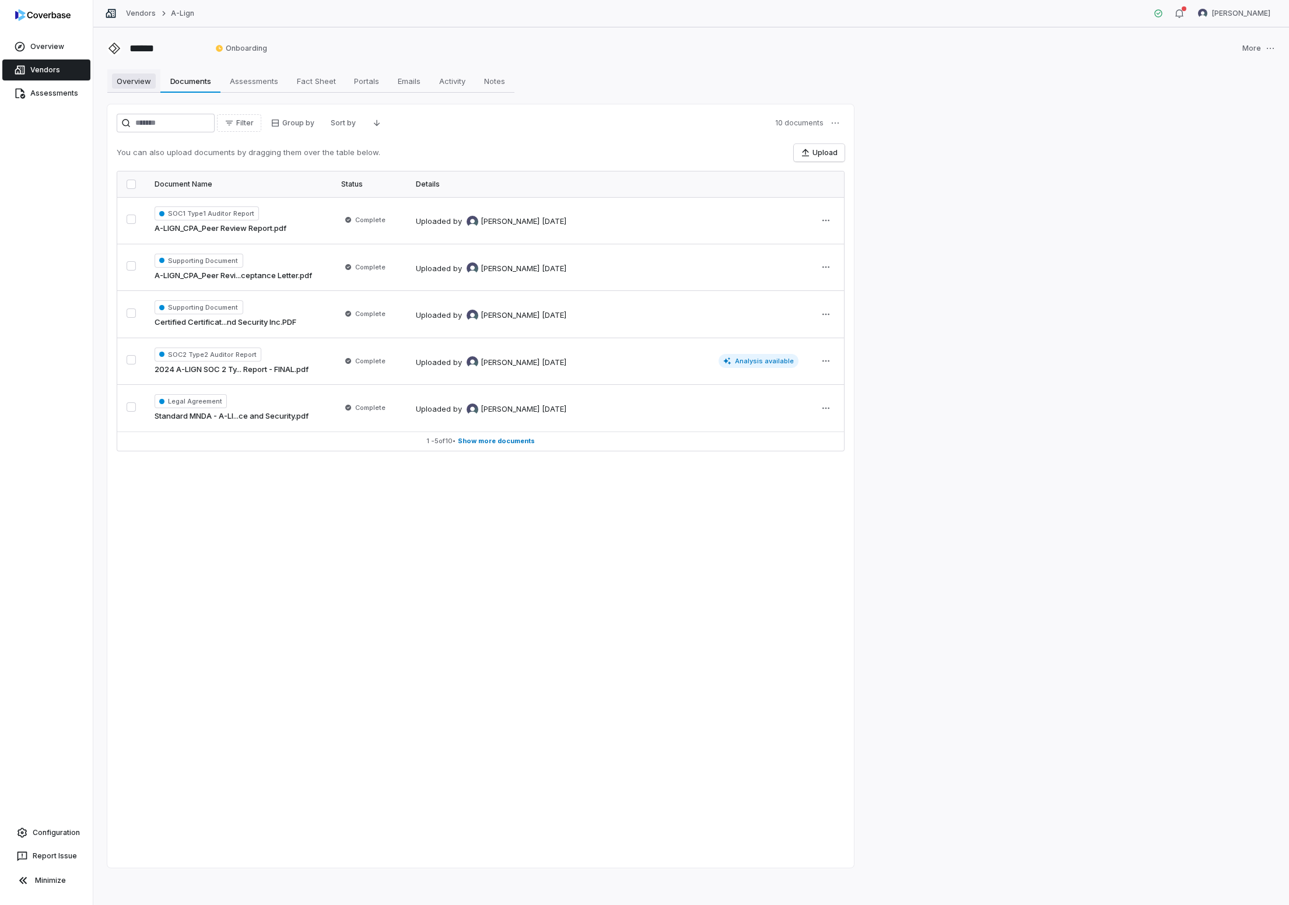
click at [139, 79] on span "Overview" at bounding box center [134, 80] width 44 height 15
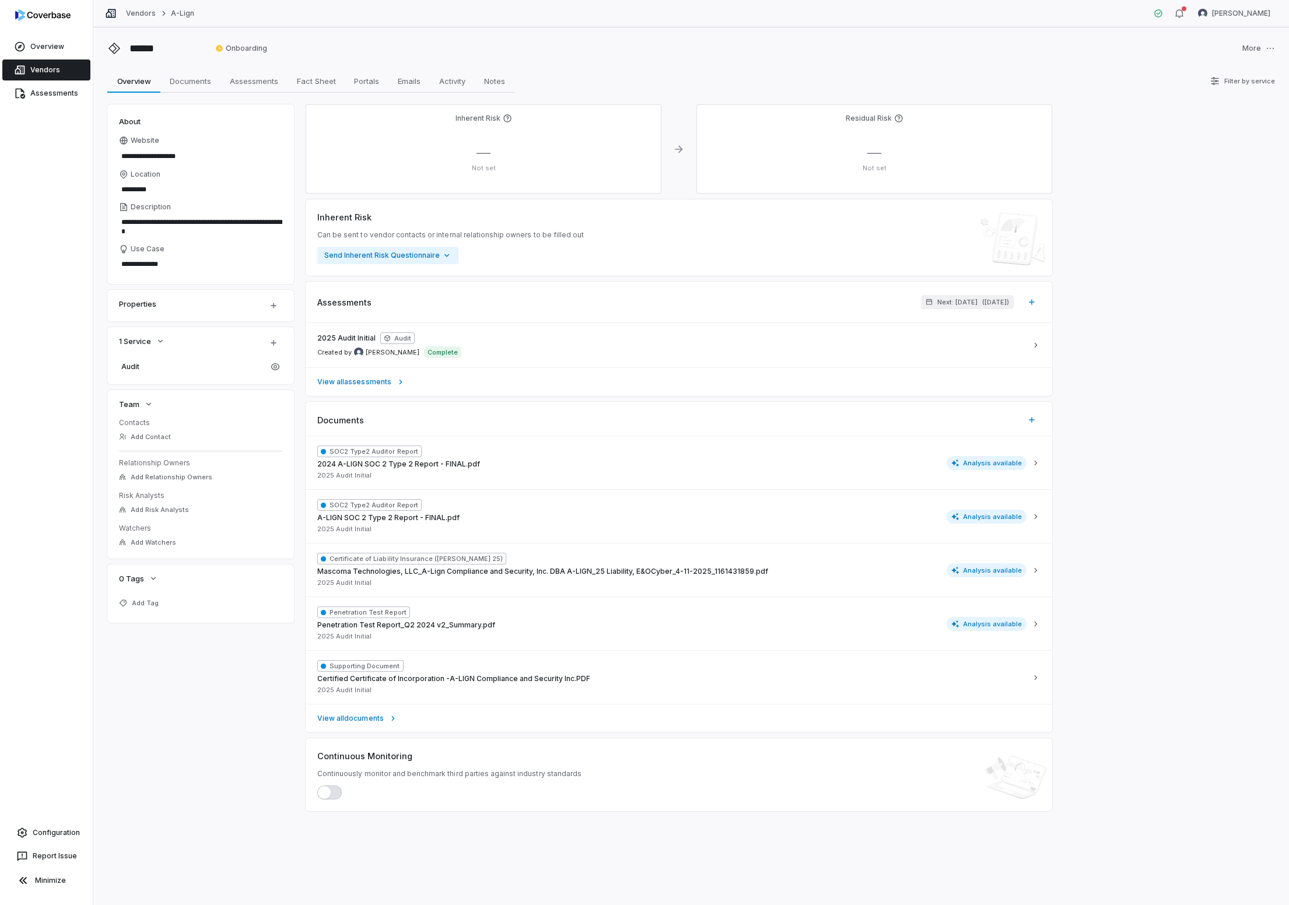
click at [52, 66] on link "Vendors" at bounding box center [46, 69] width 88 height 21
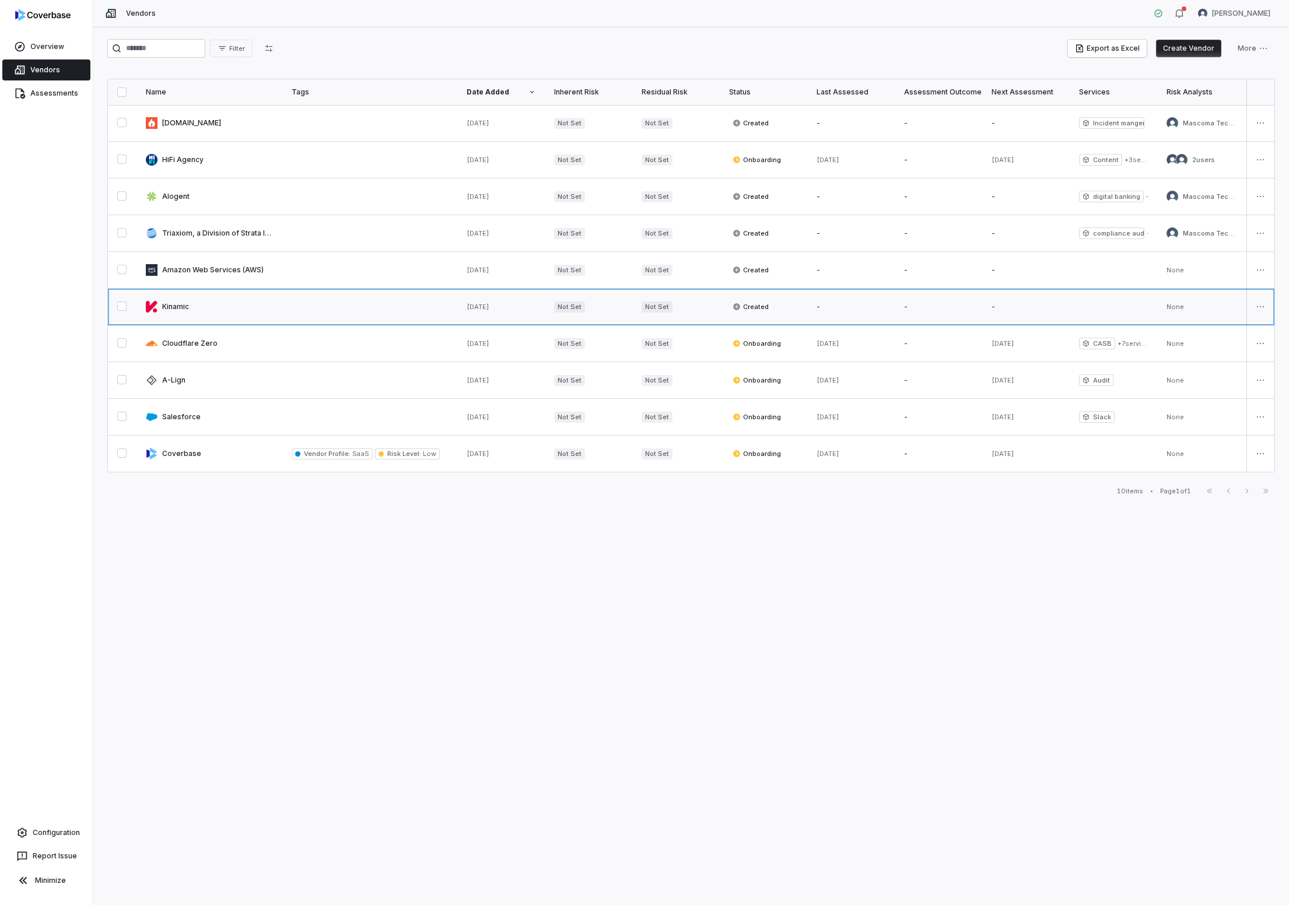
click at [179, 306] on link at bounding box center [209, 307] width 146 height 36
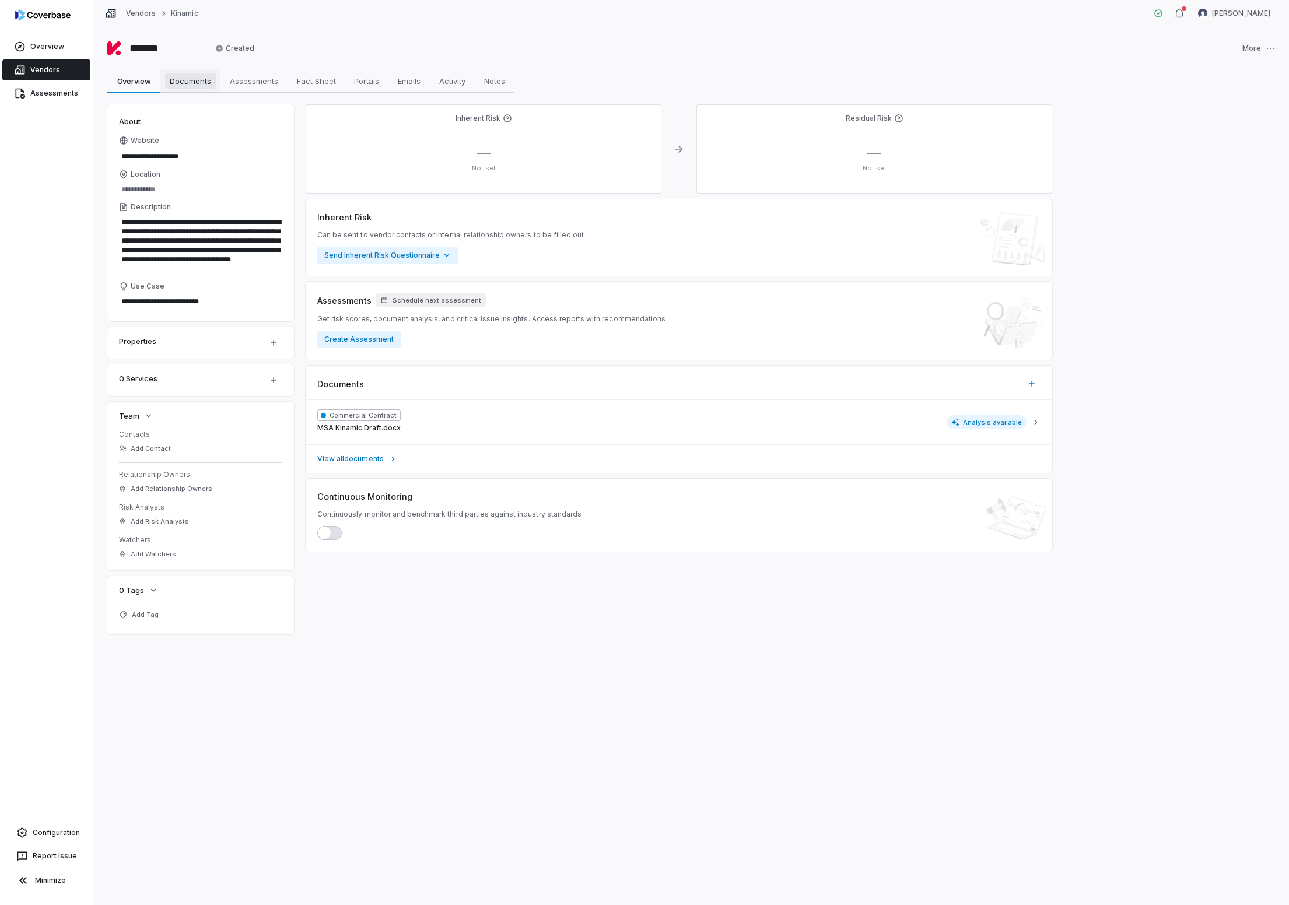
click at [200, 86] on span "Documents" at bounding box center [190, 80] width 51 height 15
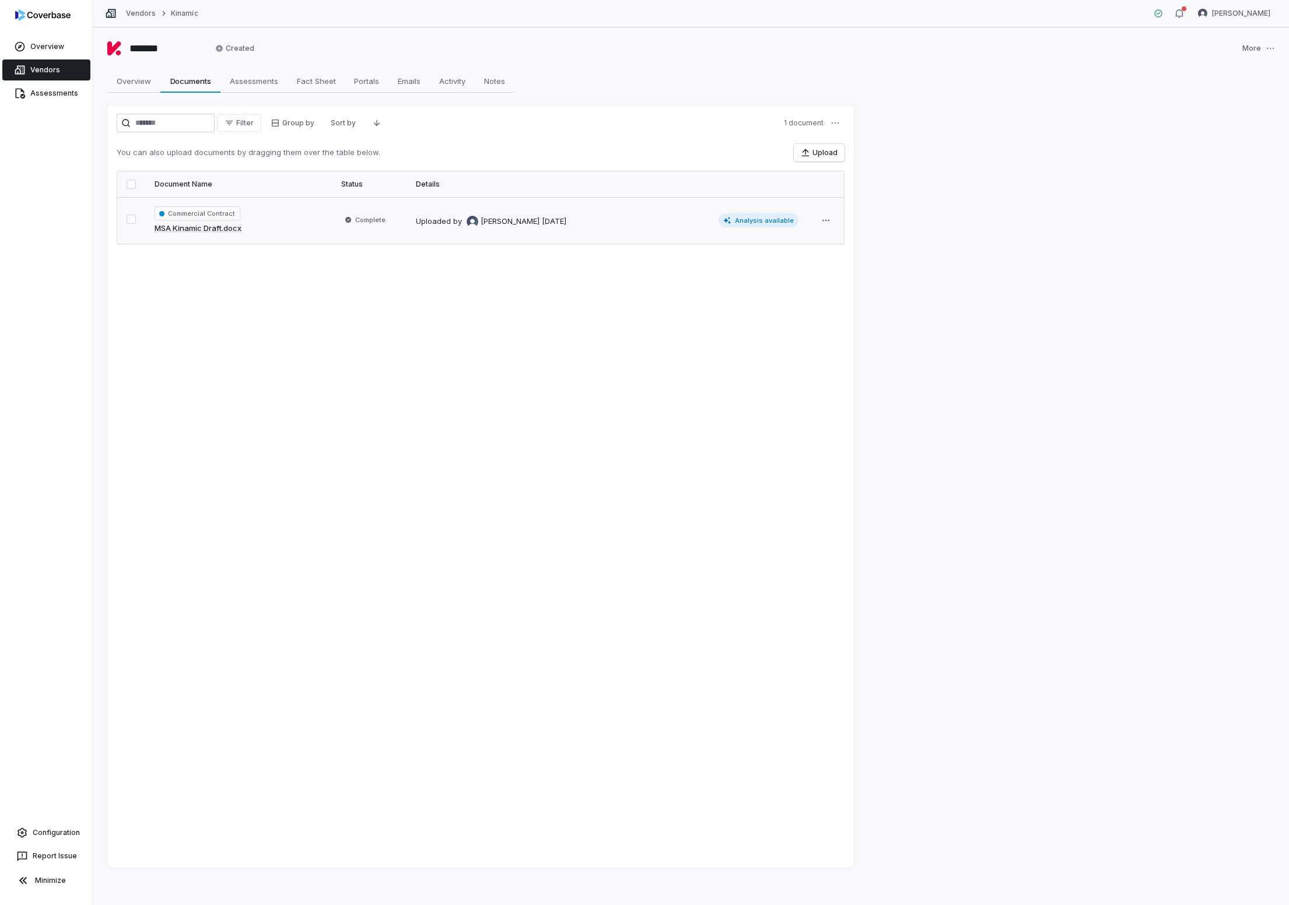
click at [763, 222] on span "Analysis available" at bounding box center [758, 220] width 80 height 14
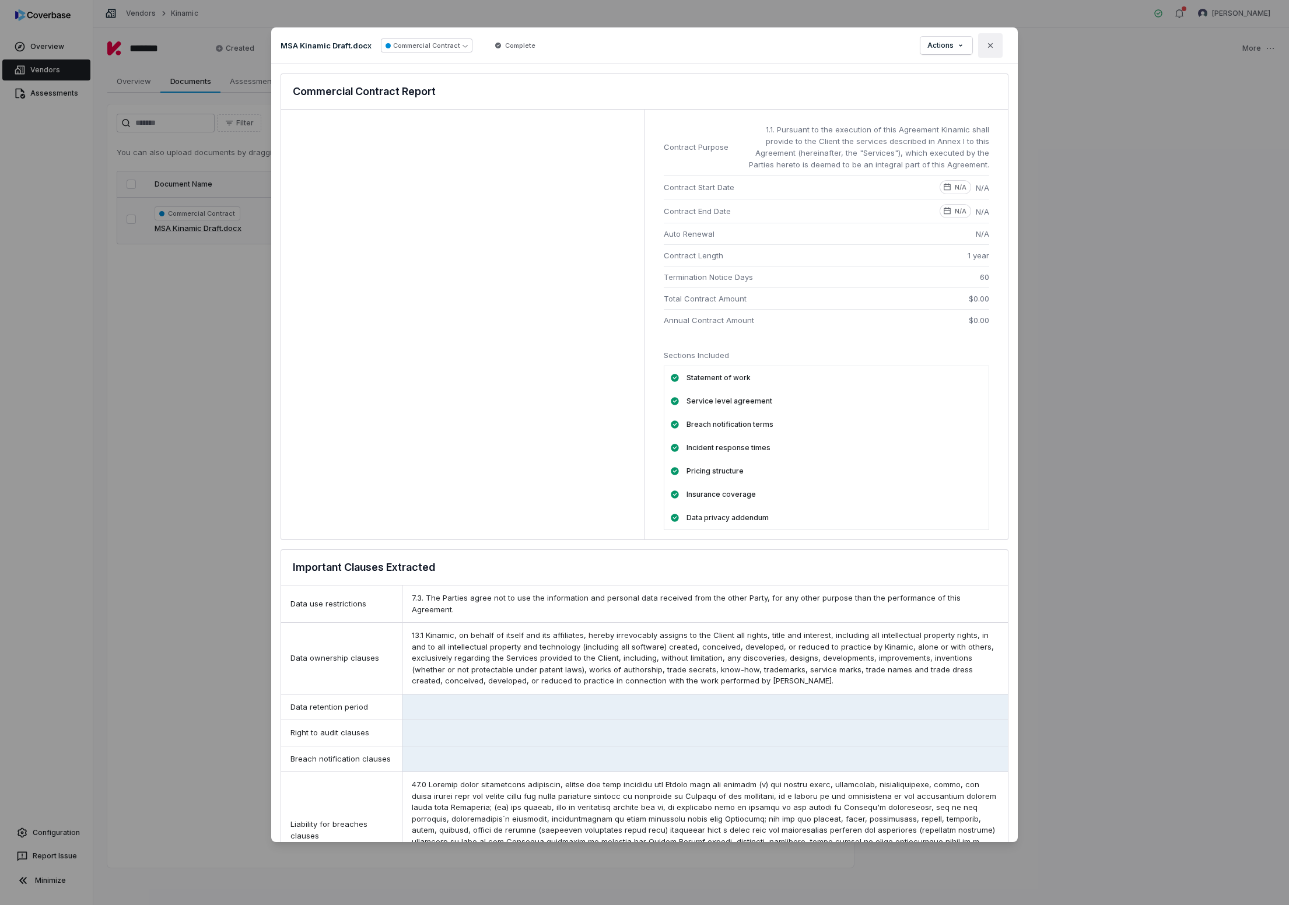
click at [989, 42] on icon "button" at bounding box center [989, 45] width 9 height 9
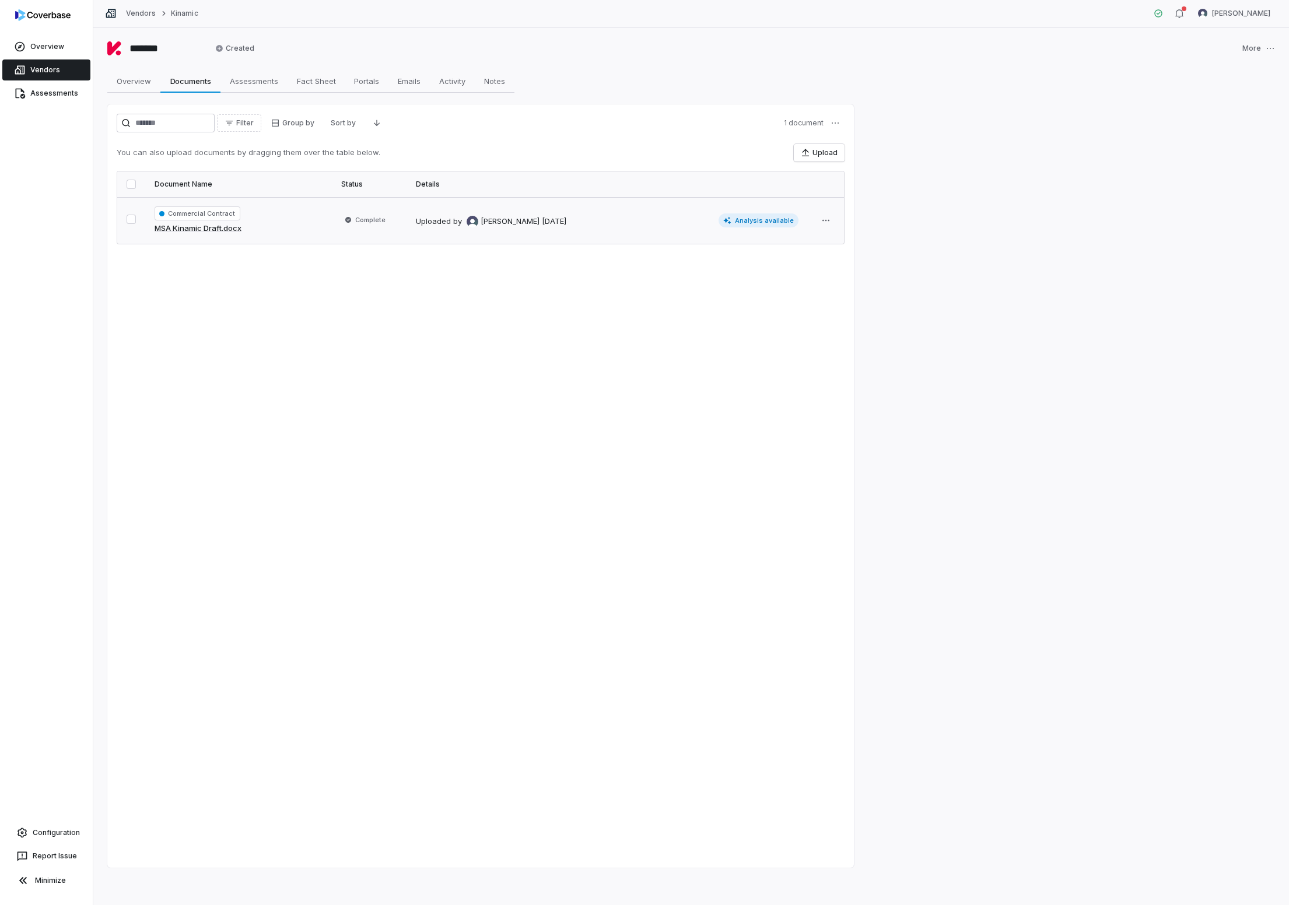
click at [33, 68] on link "Vendors" at bounding box center [46, 69] width 88 height 21
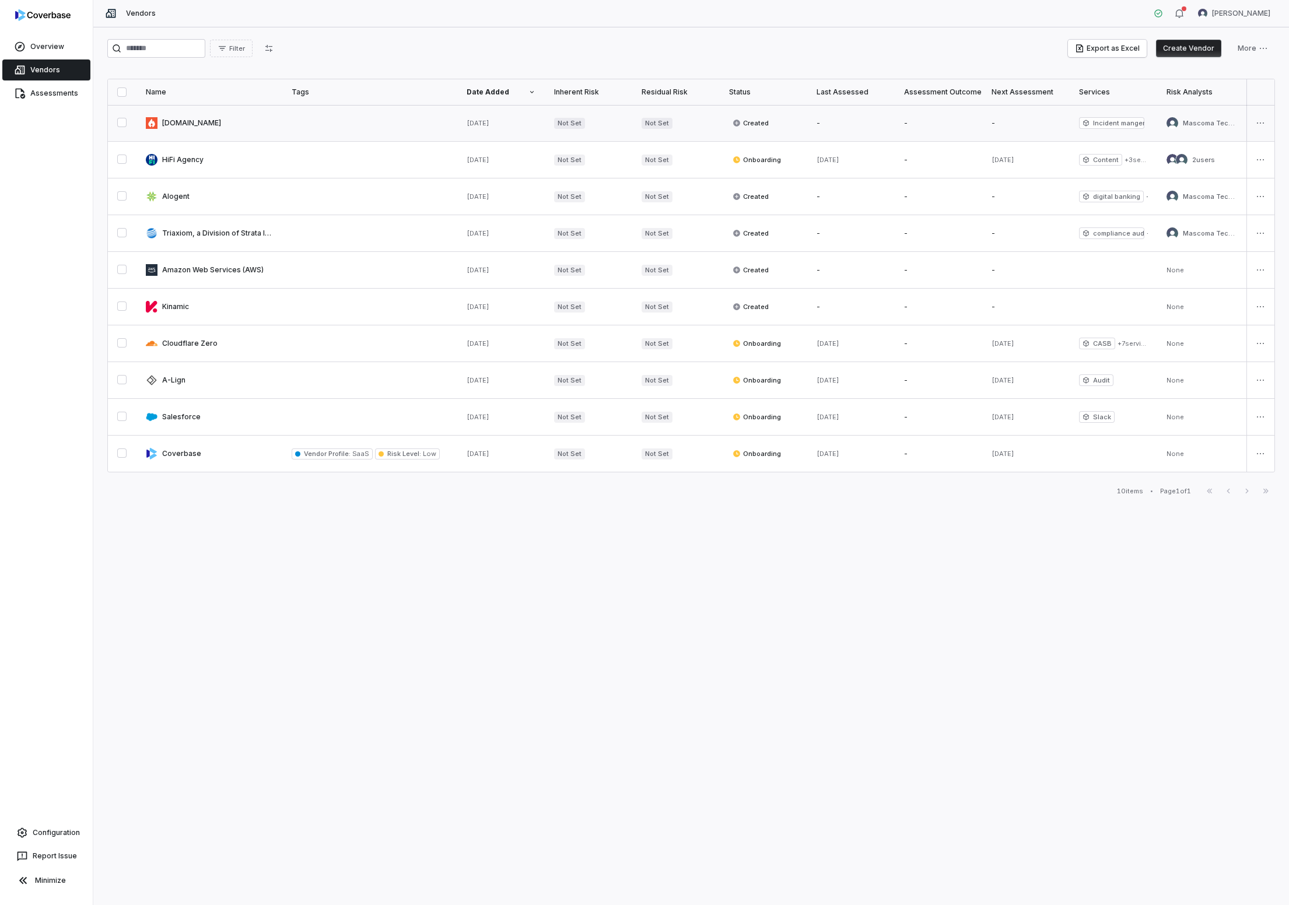
click at [181, 126] on link at bounding box center [209, 123] width 146 height 36
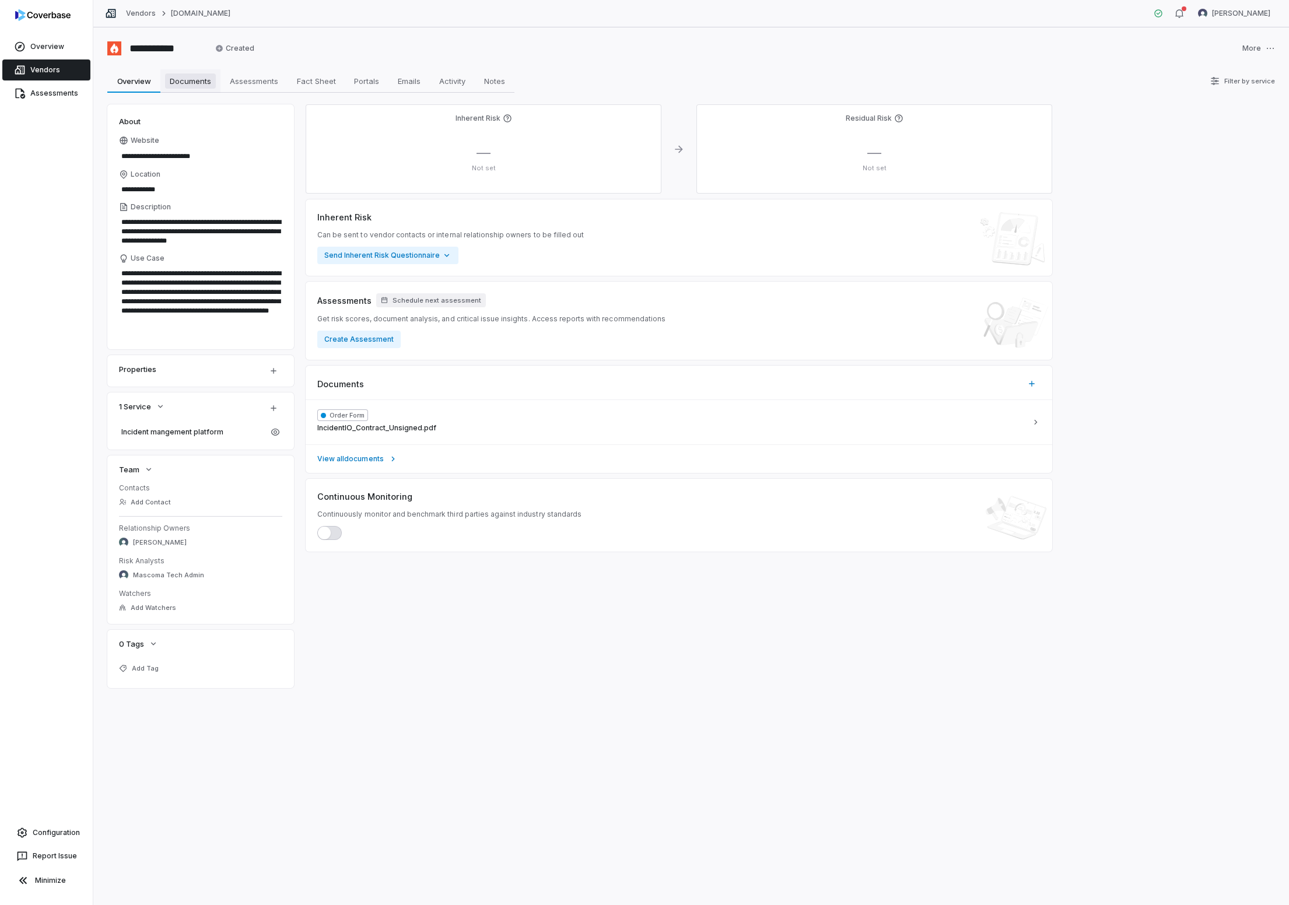
click at [191, 87] on span "Documents" at bounding box center [190, 80] width 51 height 15
type textarea "*"
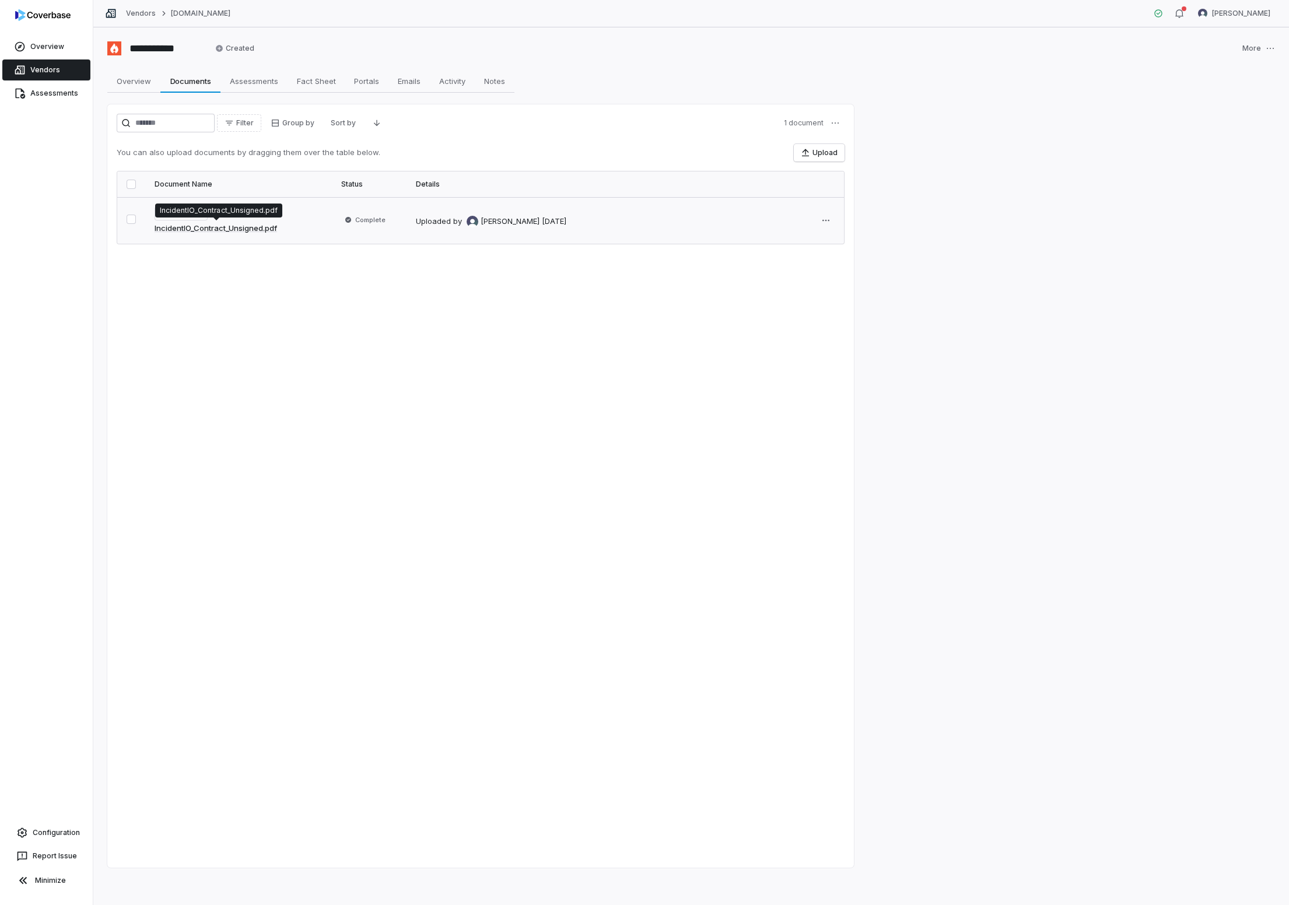
click at [231, 231] on link "IncidentIO_Contract_Unsigned.pdf" at bounding box center [216, 229] width 122 height 12
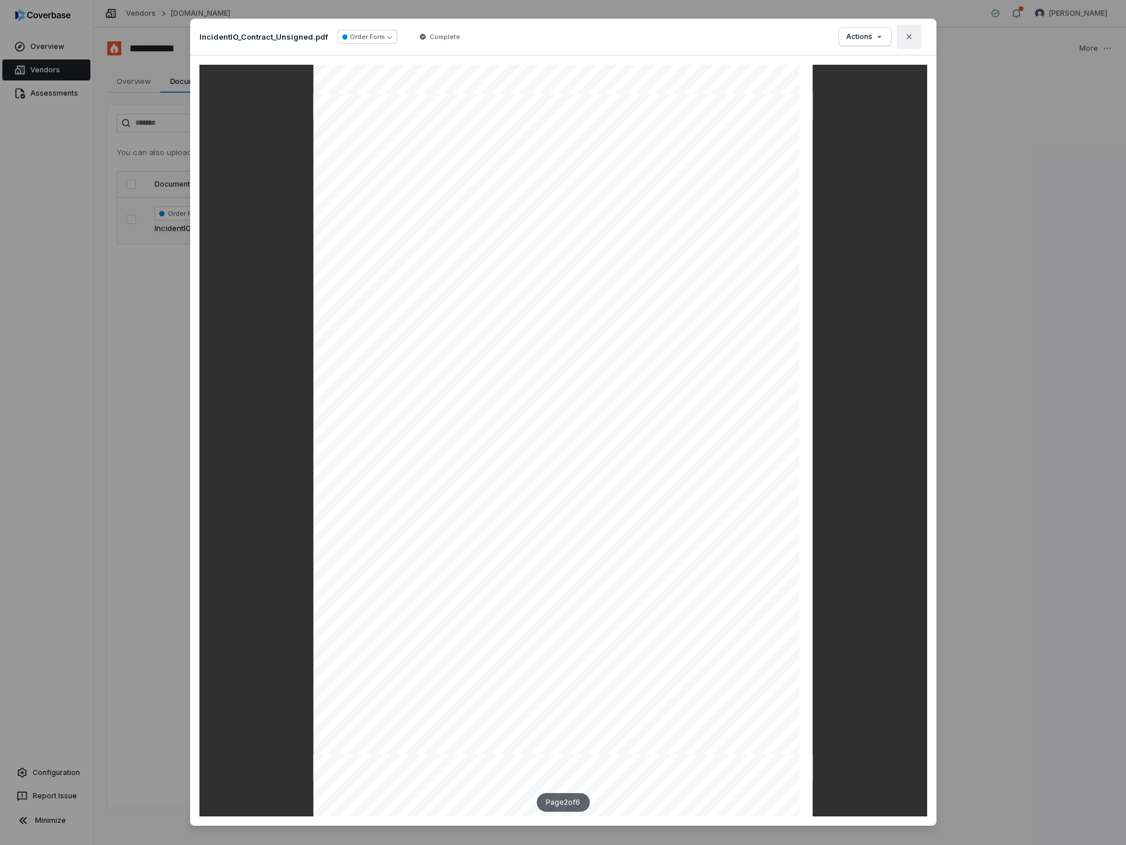
click at [907, 36] on icon "button" at bounding box center [908, 36] width 9 height 9
